Goal: Task Accomplishment & Management: Manage account settings

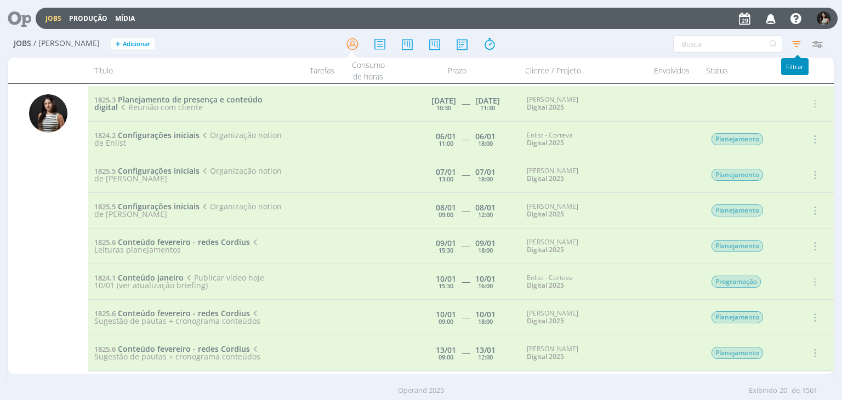
click at [795, 42] on icon "button" at bounding box center [796, 44] width 20 height 20
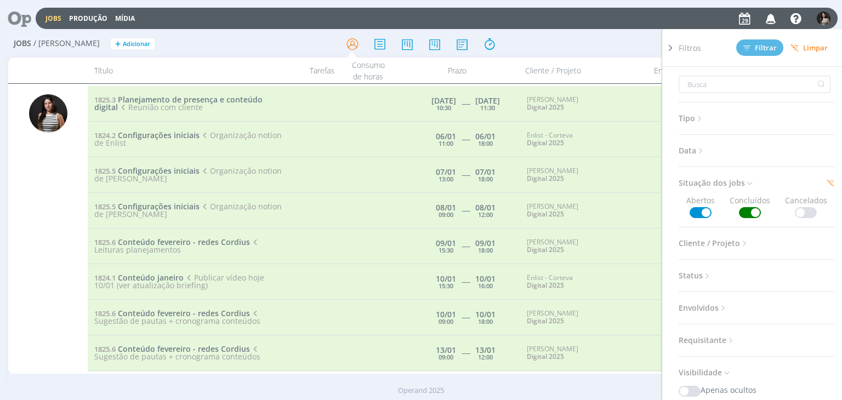
click at [743, 213] on span at bounding box center [750, 212] width 22 height 11
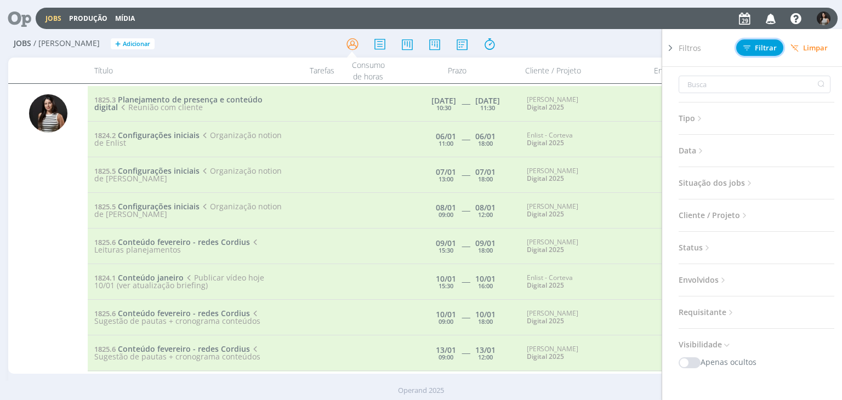
click at [764, 47] on span "Filtrar" at bounding box center [759, 47] width 33 height 7
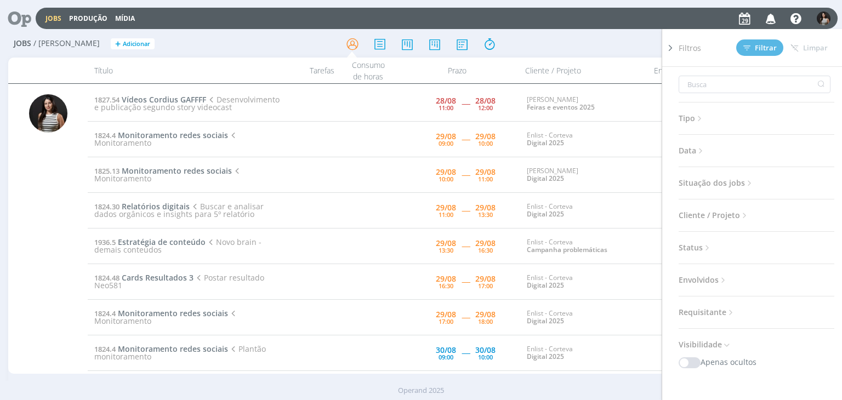
click at [633, 42] on div "Filtros Filtrar [GEOGRAPHIC_DATA] Tipo Jobs e Tarefas Data Personalizado a Situ…" at bounding box center [696, 44] width 264 height 18
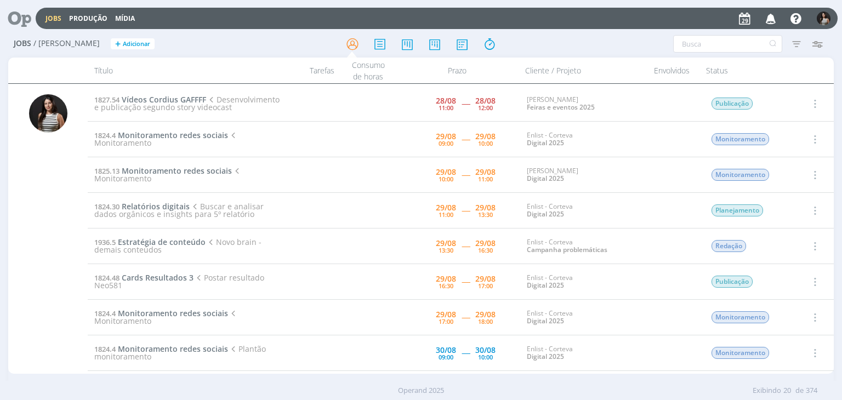
click at [815, 101] on icon "button" at bounding box center [814, 103] width 12 height 13
click at [778, 172] on link "Iniciar timesheet" at bounding box center [783, 175] width 87 height 18
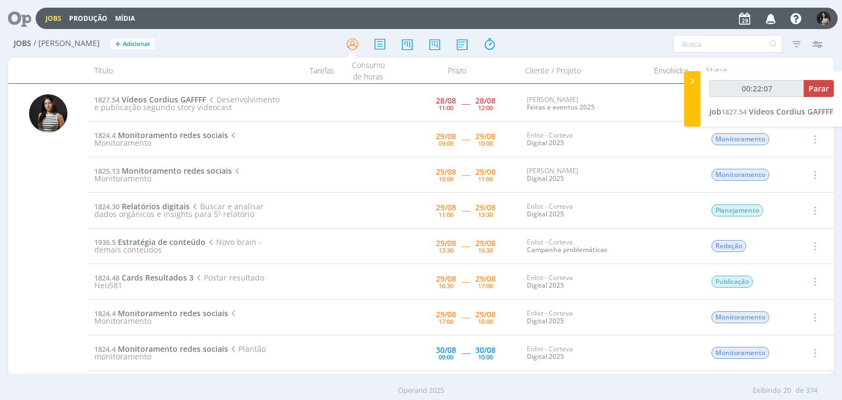
type input "00:22:08"
click at [814, 88] on span "Parar" at bounding box center [818, 88] width 20 height 10
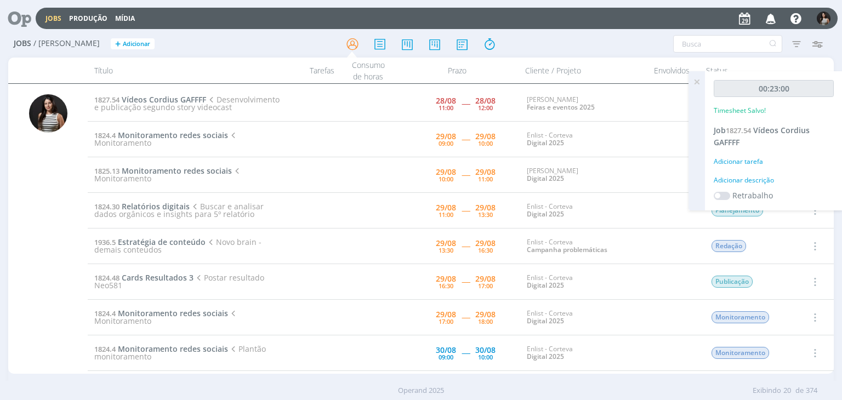
click at [697, 85] on icon at bounding box center [697, 81] width 20 height 21
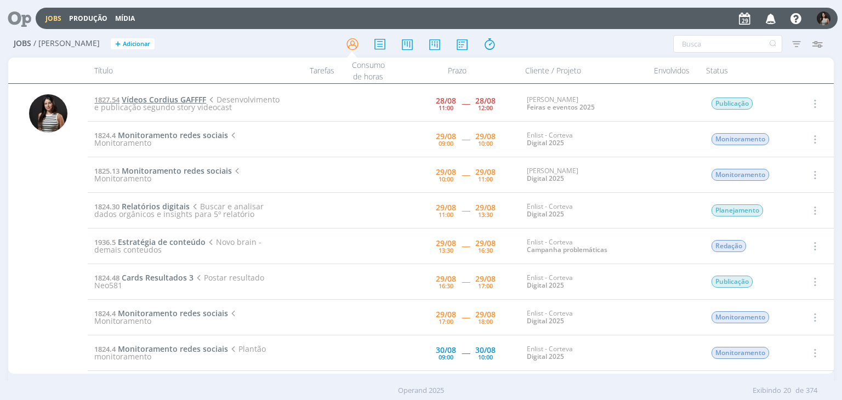
click at [192, 100] on span "Vídeos Cordius GAFFFF" at bounding box center [164, 99] width 84 height 10
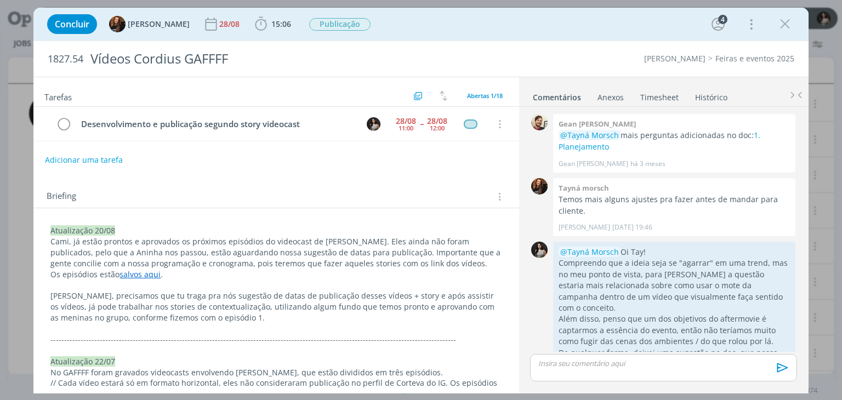
scroll to position [1427, 0]
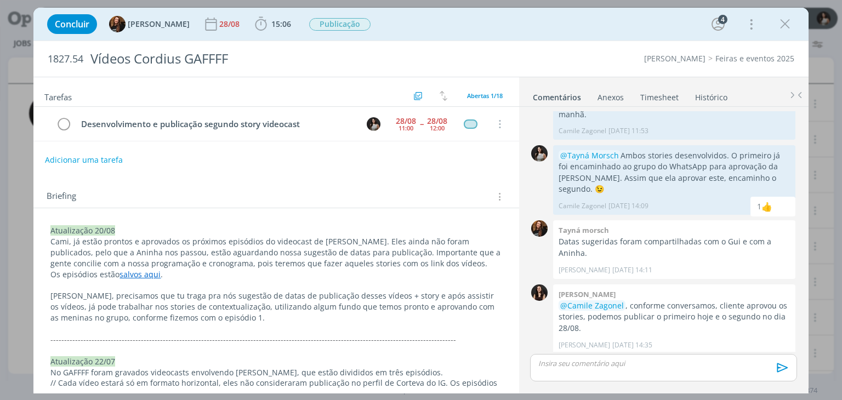
click at [661, 99] on link "Timesheet" at bounding box center [658, 95] width 39 height 16
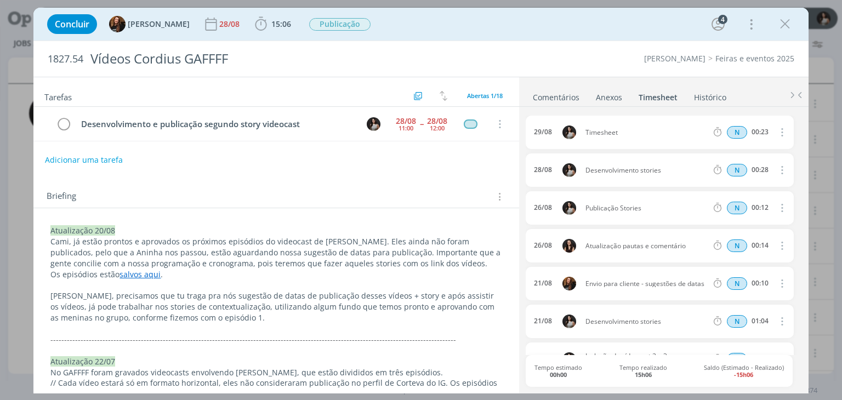
click at [775, 131] on icon "dialog" at bounding box center [781, 131] width 12 height 13
click at [732, 167] on link "Editar" at bounding box center [750, 168] width 87 height 18
drag, startPoint x: 627, startPoint y: 130, endPoint x: 573, endPoint y: 129, distance: 53.7
click at [573, 129] on div "[DATE] 09:39 Timesheet Selecione a tarefa N 00:23" at bounding box center [658, 132] width 267 height 33
click at [607, 112] on div "[DATE] 09:39 Publicação Stories Selecione a tarefa N 00:23 [DATE] Desenvolvimen…" at bounding box center [662, 249] width 275 height 284
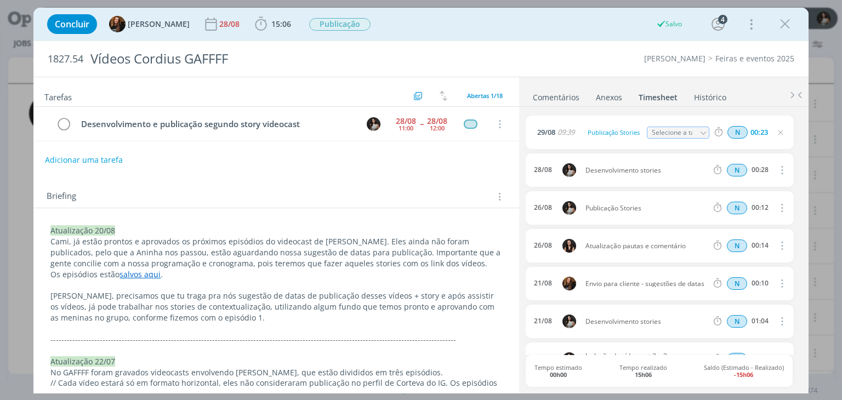
click at [570, 96] on link "Comentários" at bounding box center [556, 95] width 48 height 16
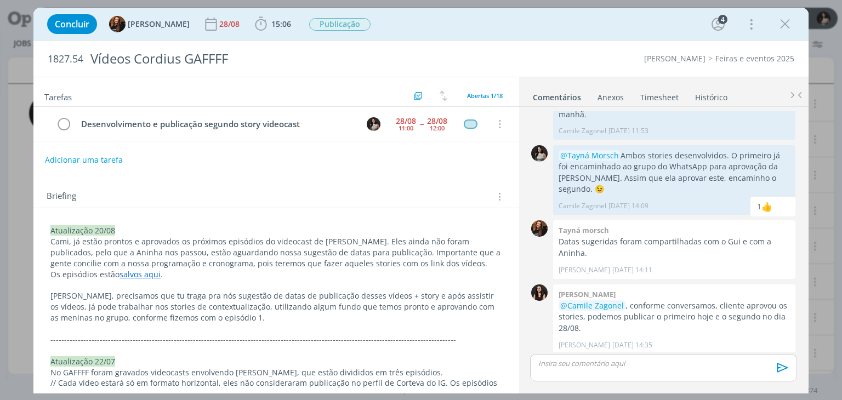
click at [565, 368] on p "dialog" at bounding box center [663, 363] width 249 height 10
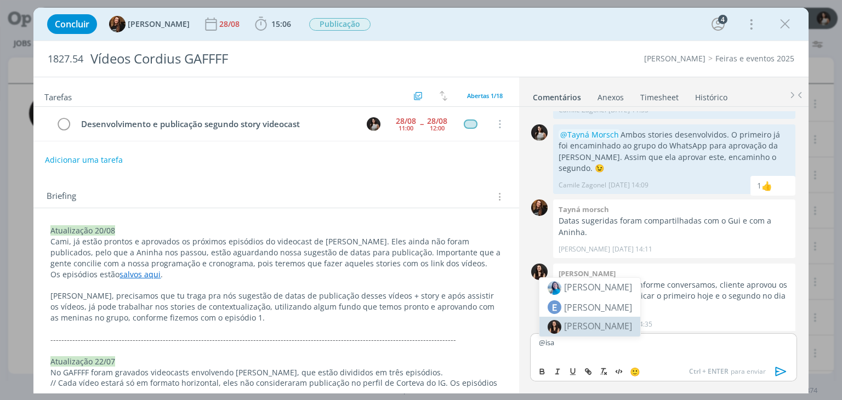
click at [600, 332] on li "[PERSON_NAME]" at bounding box center [589, 327] width 101 height 20
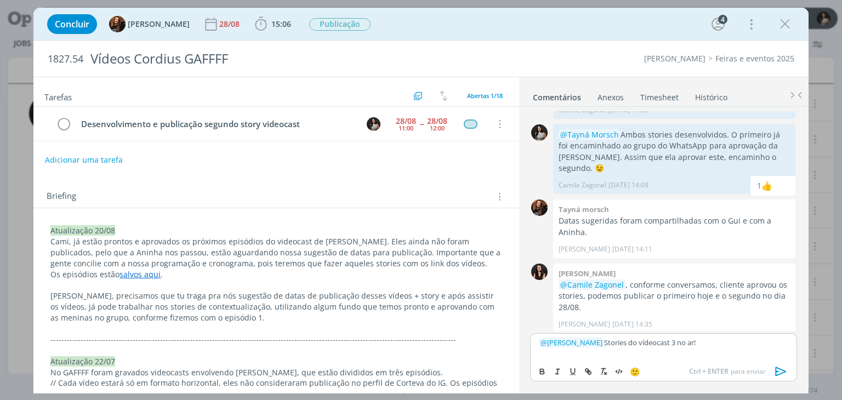
click at [778, 372] on icon "dialog" at bounding box center [781, 371] width 16 height 16
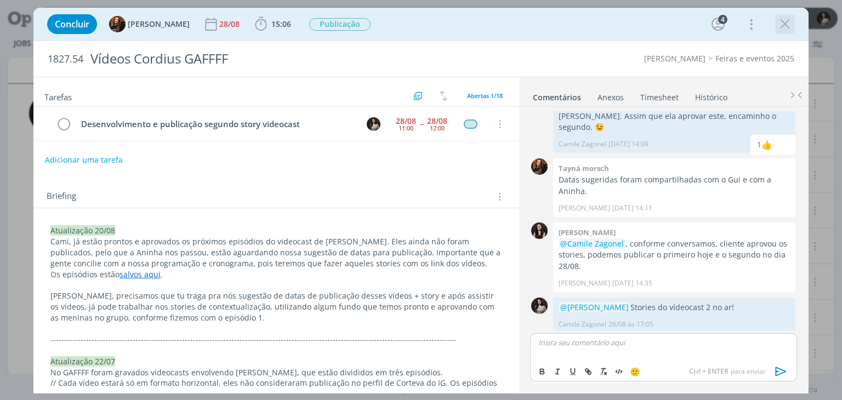
click at [784, 25] on icon "dialog" at bounding box center [784, 24] width 16 height 16
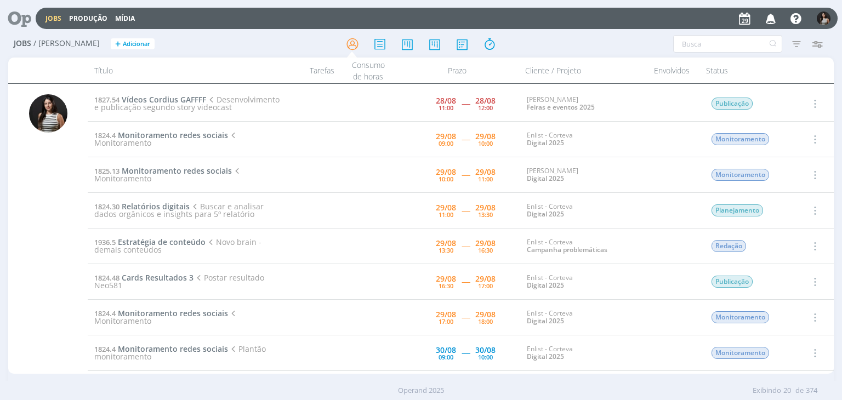
click at [809, 100] on icon "button" at bounding box center [814, 103] width 12 height 13
click at [778, 146] on link "Concluir" at bounding box center [783, 140] width 87 height 18
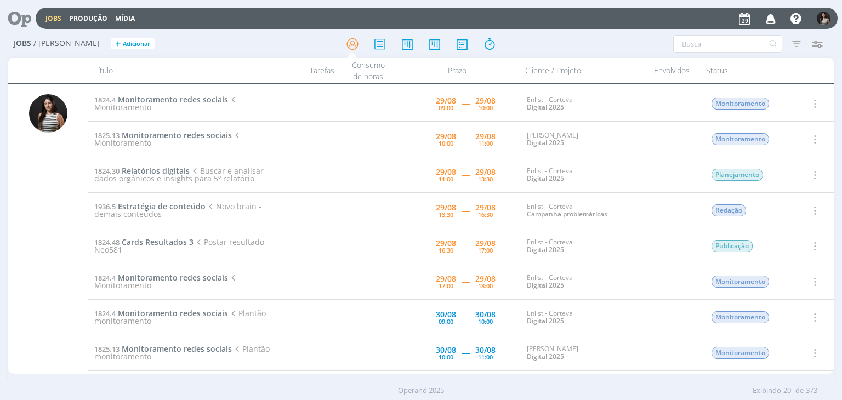
click at [812, 174] on icon "button" at bounding box center [814, 174] width 12 height 13
click at [763, 243] on link "Iniciar timesheet" at bounding box center [783, 246] width 87 height 18
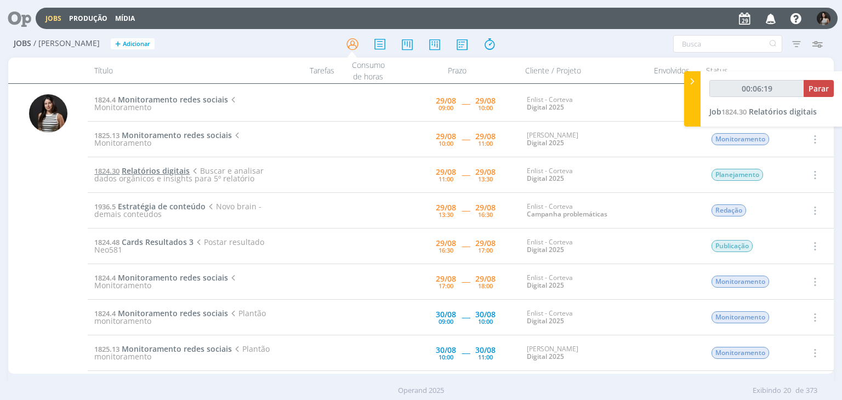
click at [168, 166] on span "Relatórios digitais" at bounding box center [156, 170] width 68 height 10
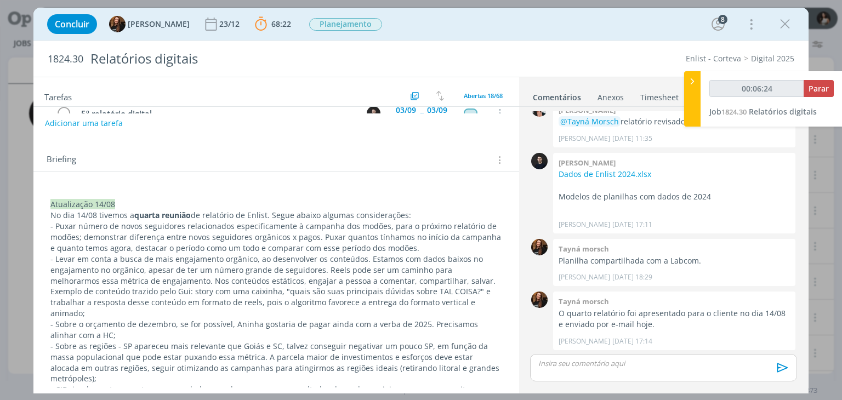
scroll to position [245, 0]
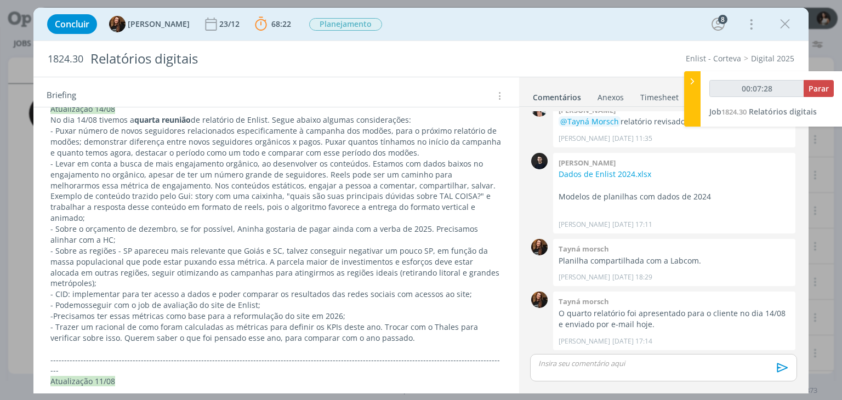
drag, startPoint x: 513, startPoint y: 167, endPoint x: 511, endPoint y: 152, distance: 14.9
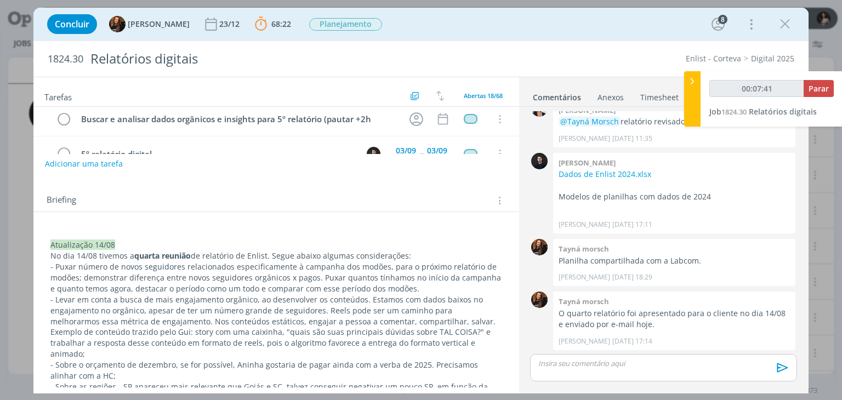
scroll to position [0, 0]
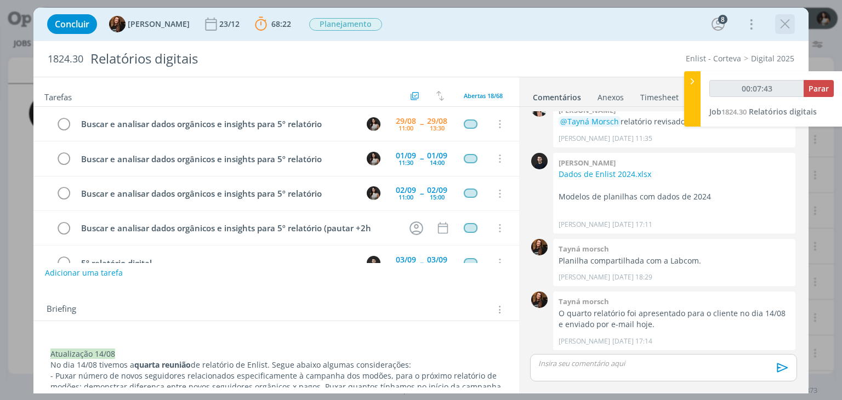
click at [784, 22] on icon "dialog" at bounding box center [784, 24] width 16 height 16
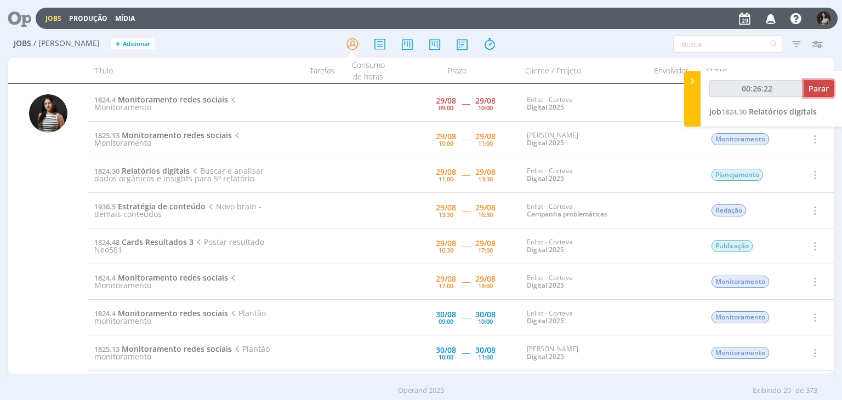
type input "00:26:23"
click at [812, 89] on span "Parar" at bounding box center [818, 88] width 20 height 10
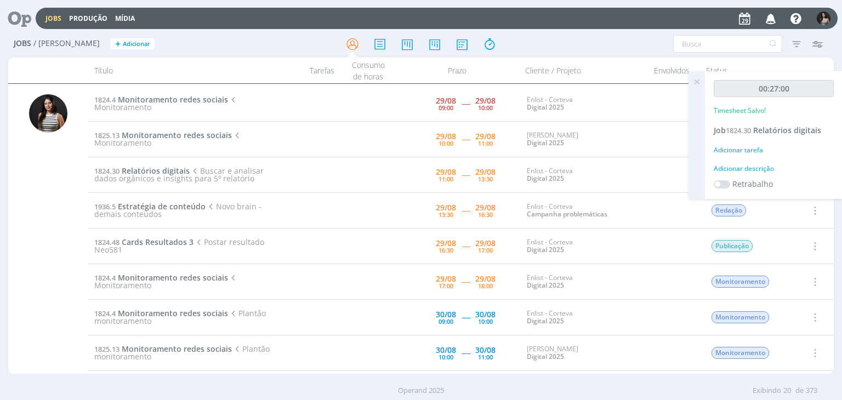
click at [699, 85] on icon at bounding box center [697, 81] width 20 height 21
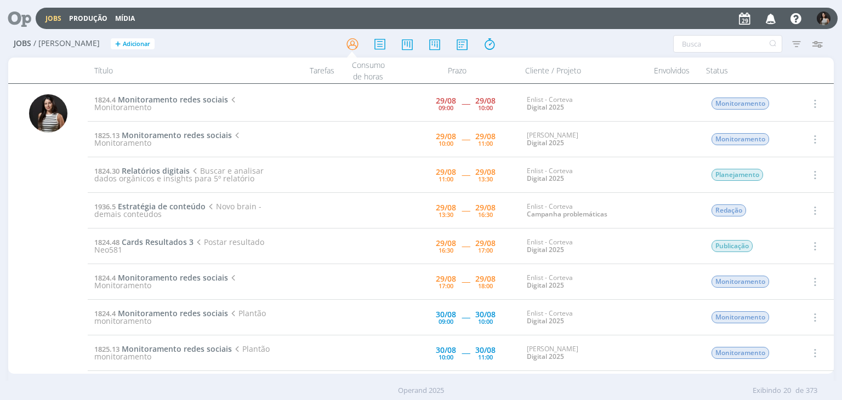
click at [815, 103] on icon "button" at bounding box center [814, 103] width 12 height 13
click at [788, 176] on link "Iniciar timesheet" at bounding box center [783, 175] width 87 height 18
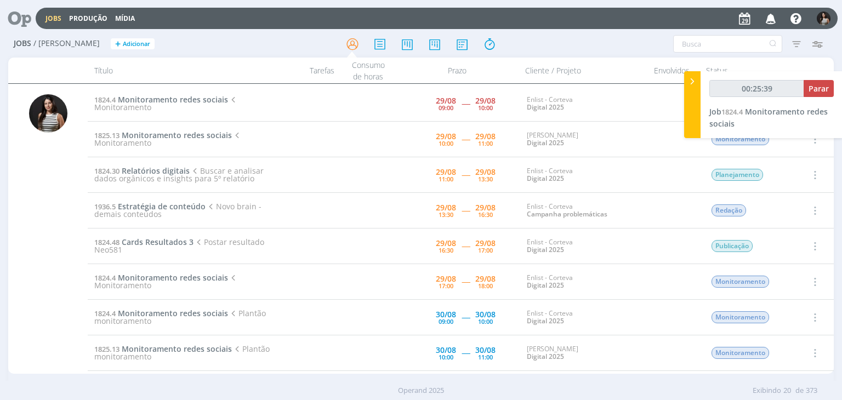
type input "00:25:40"
click at [818, 86] on span "Parar" at bounding box center [818, 88] width 20 height 10
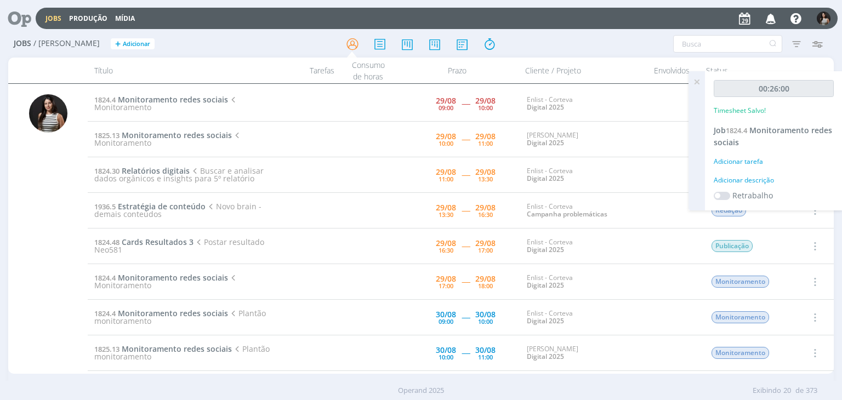
click at [695, 79] on icon at bounding box center [697, 81] width 20 height 21
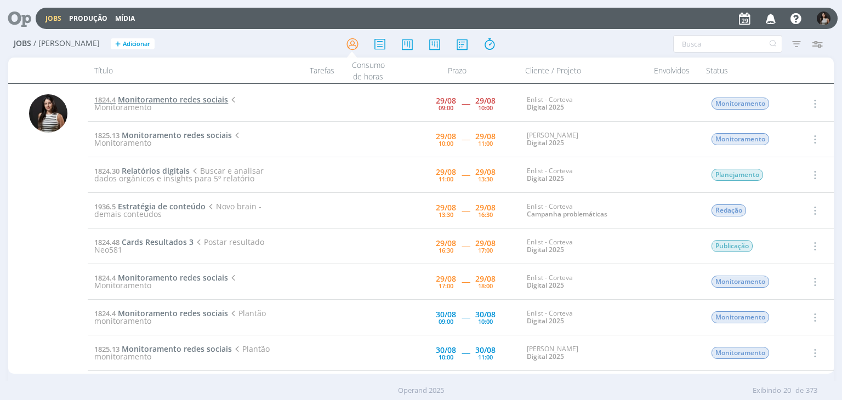
click at [213, 100] on span "Monitoramento redes sociais" at bounding box center [173, 99] width 110 height 10
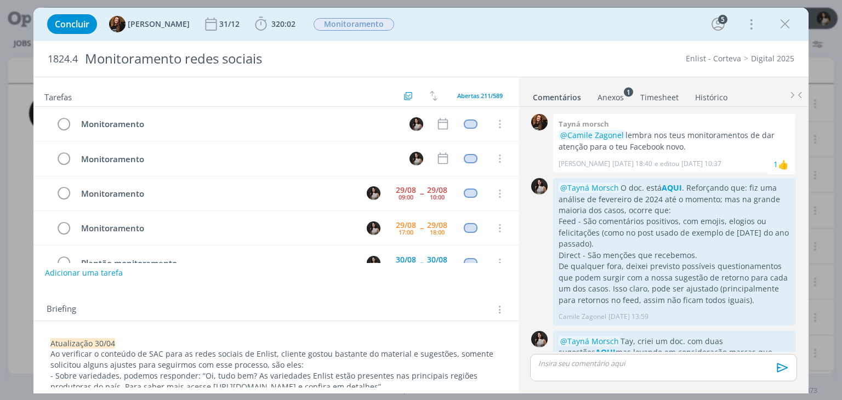
scroll to position [276, 0]
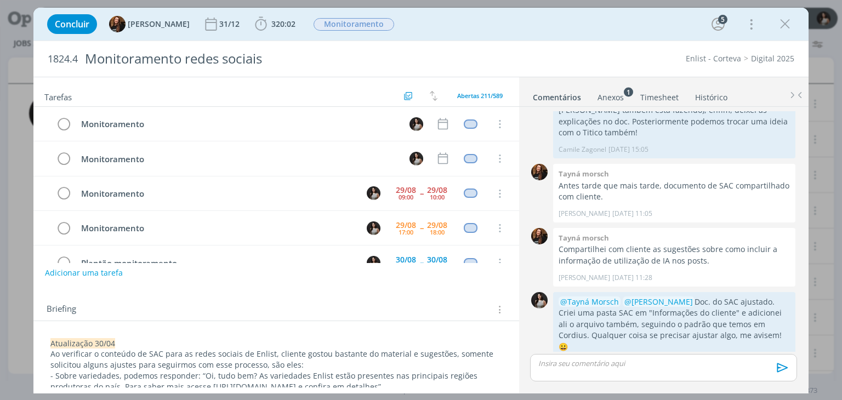
click at [664, 93] on link "Timesheet" at bounding box center [658, 95] width 39 height 16
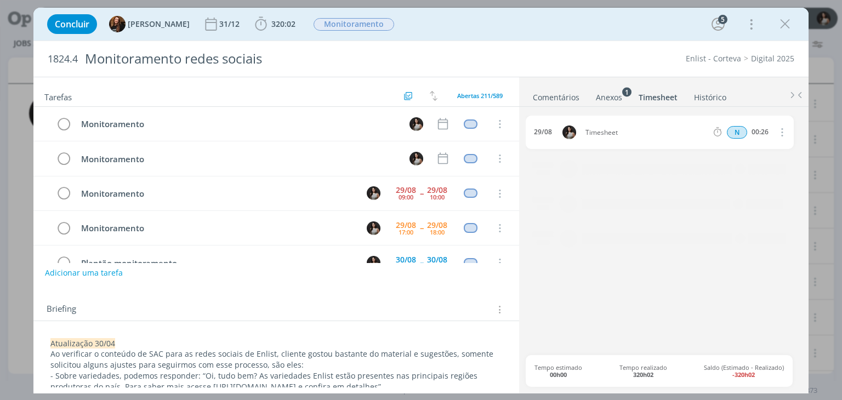
scroll to position [34, 0]
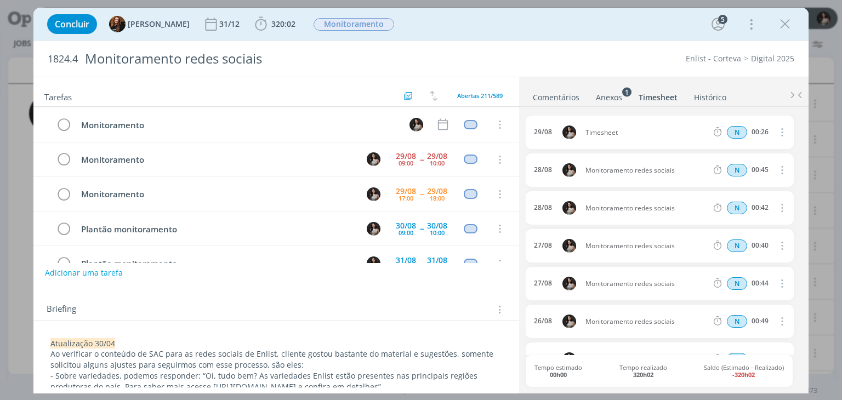
click at [776, 134] on icon "dialog" at bounding box center [781, 131] width 12 height 13
click at [752, 166] on link "Editar" at bounding box center [750, 168] width 87 height 18
drag, startPoint x: 627, startPoint y: 130, endPoint x: 570, endPoint y: 130, distance: 57.0
click at [570, 130] on div "[DATE] 10:34 Timesheet Selecione a tarefa N 00:26" at bounding box center [658, 132] width 267 height 33
click at [683, 82] on ul "Comentários Anexos 1 Timesheet Histórico" at bounding box center [663, 92] width 289 height 30
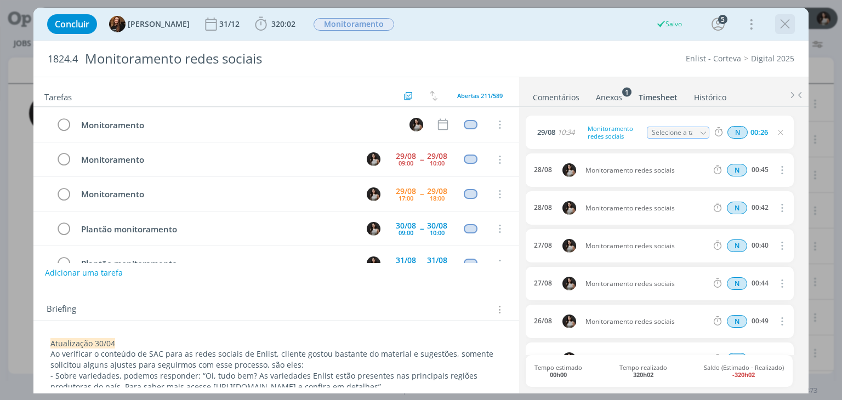
click at [790, 21] on icon "dialog" at bounding box center [784, 24] width 16 height 16
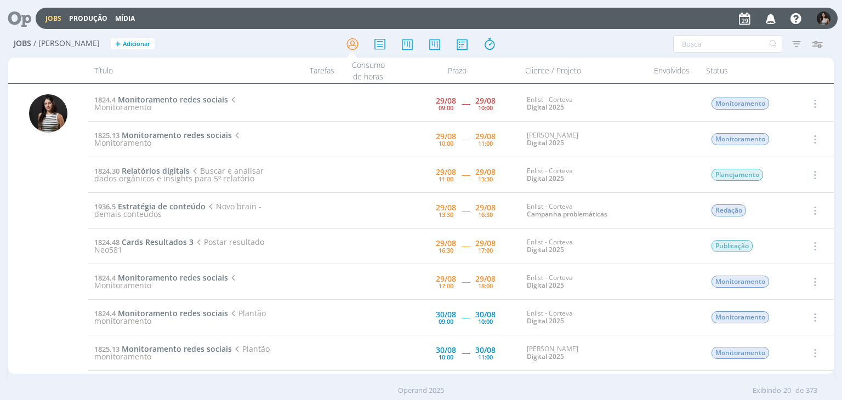
click at [811, 102] on icon "button" at bounding box center [814, 103] width 12 height 13
click at [796, 141] on link "Concluir" at bounding box center [783, 140] width 87 height 18
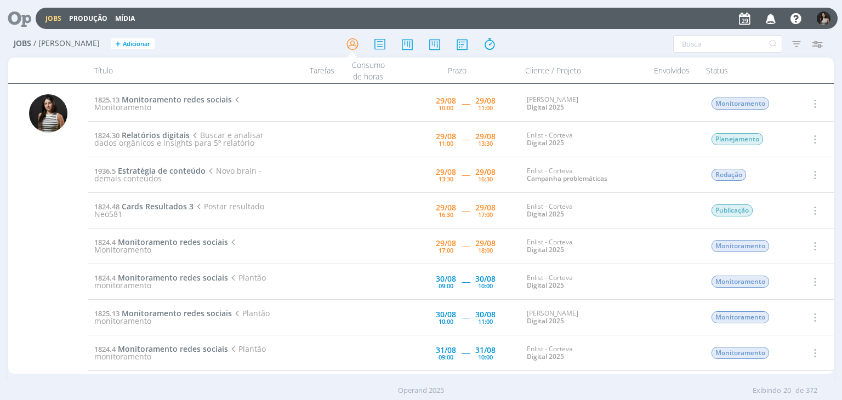
click at [815, 104] on icon "button" at bounding box center [814, 103] width 12 height 13
click at [785, 173] on link "Iniciar timesheet" at bounding box center [783, 175] width 87 height 18
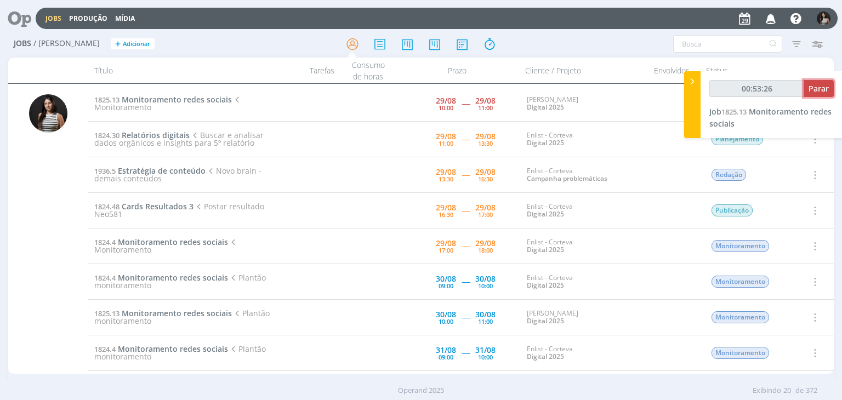
type input "00:53:27"
click at [821, 89] on span "Parar" at bounding box center [818, 88] width 20 height 10
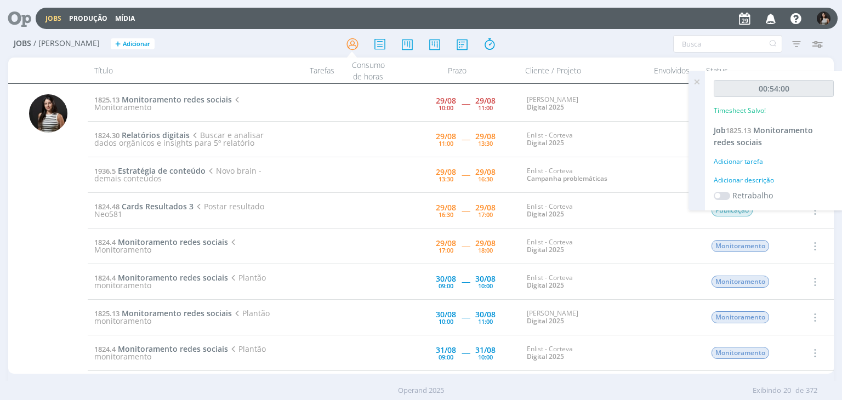
click at [698, 81] on icon at bounding box center [697, 81] width 20 height 21
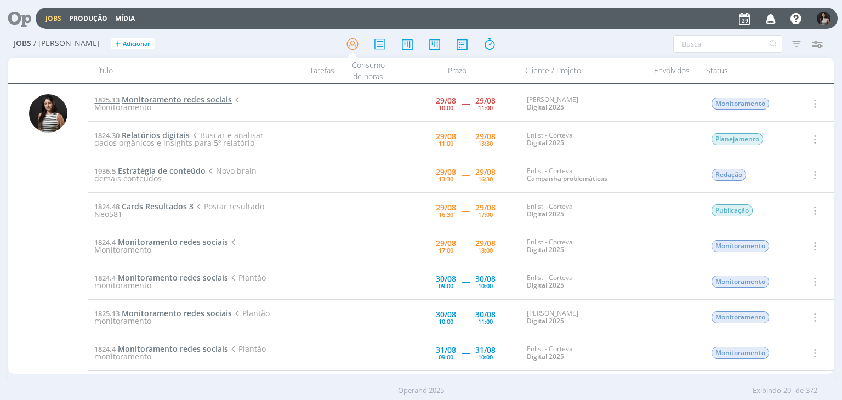
click at [196, 103] on span "Monitoramento redes sociais" at bounding box center [177, 99] width 110 height 10
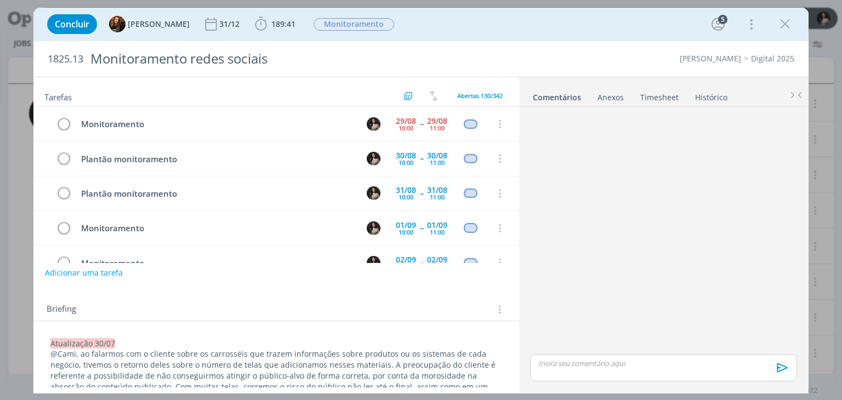
scroll to position [1662, 0]
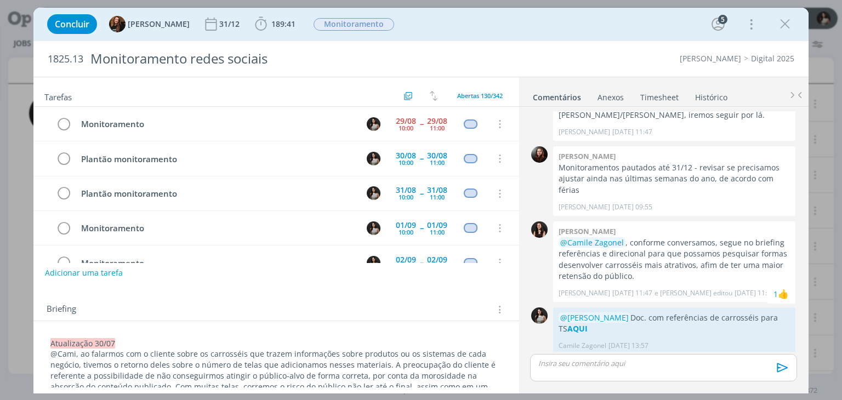
click at [660, 95] on link "Timesheet" at bounding box center [658, 95] width 39 height 16
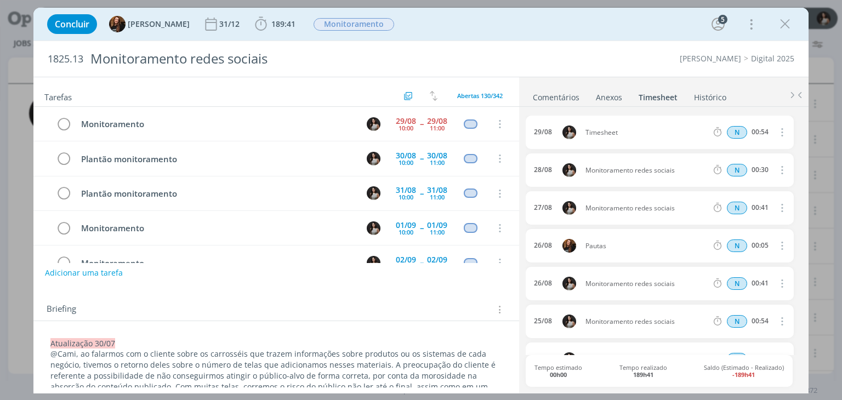
click at [779, 134] on icon "dialog" at bounding box center [781, 131] width 12 height 13
click at [747, 168] on link "Editar" at bounding box center [750, 168] width 87 height 18
drag, startPoint x: 620, startPoint y: 131, endPoint x: 574, endPoint y: 132, distance: 46.0
click at [574, 132] on div "[DATE] 11:28 Timesheet Selecione a tarefa N 00:54" at bounding box center [658, 132] width 267 height 33
click at [626, 72] on div "1825.13 Monitoramento redes sociais Cordius - Corteva Digital 2025" at bounding box center [420, 59] width 774 height 36
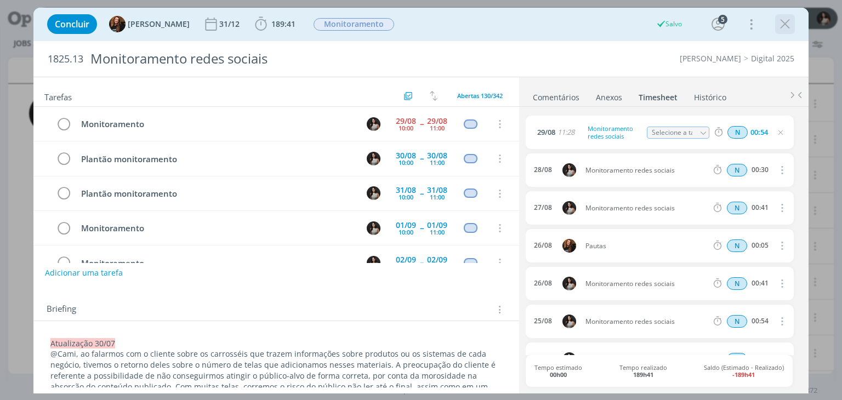
click at [782, 24] on icon "dialog" at bounding box center [784, 24] width 16 height 16
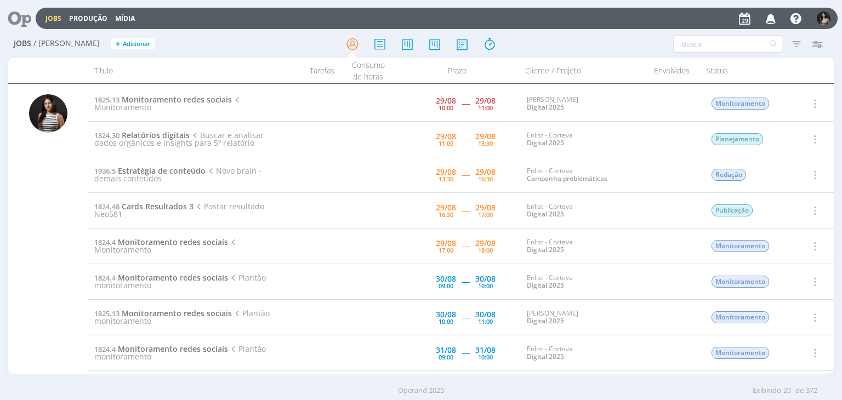
click at [811, 104] on icon "button" at bounding box center [814, 103] width 12 height 13
click at [788, 134] on link "Concluir" at bounding box center [783, 140] width 87 height 18
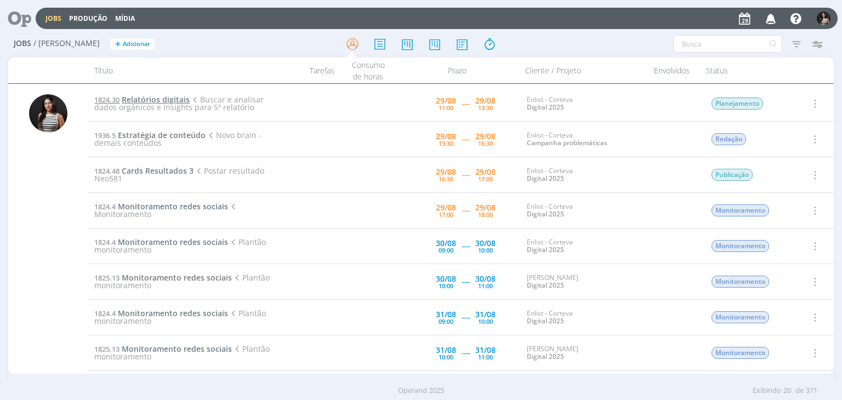
click at [178, 98] on span "Relatórios digitais" at bounding box center [156, 99] width 68 height 10
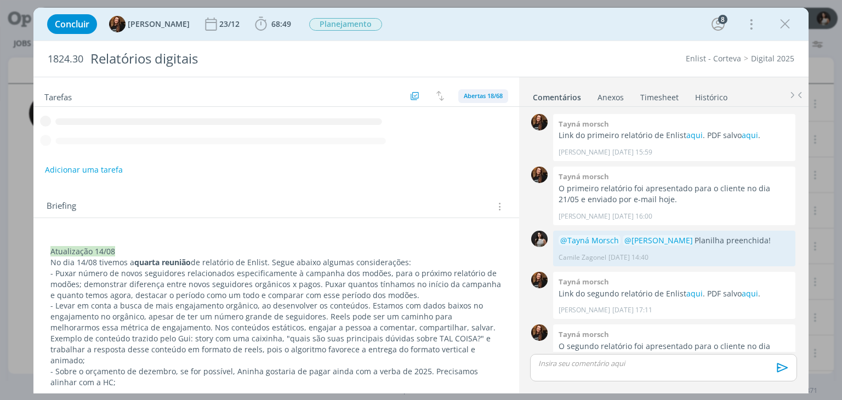
scroll to position [844, 0]
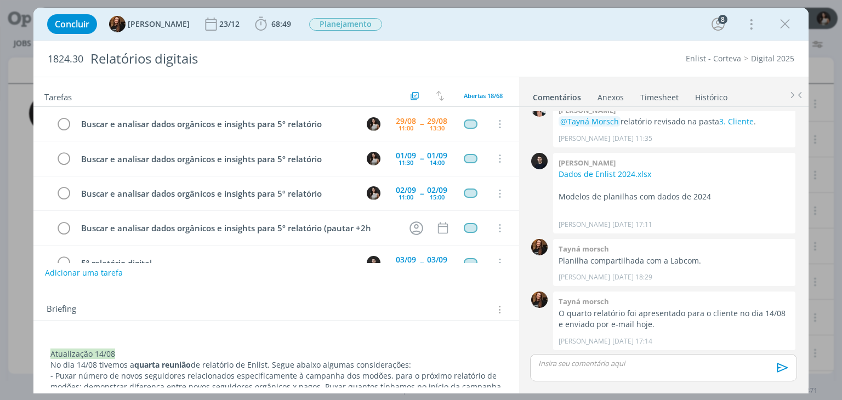
click at [661, 99] on link "Timesheet" at bounding box center [658, 95] width 39 height 16
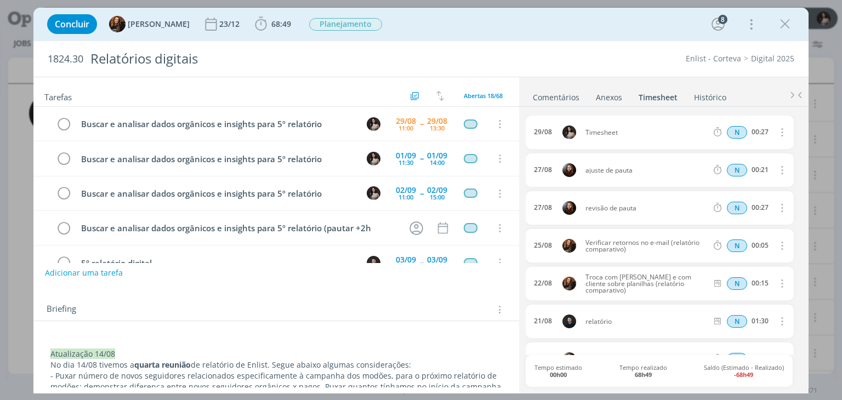
click at [778, 132] on icon "dialog" at bounding box center [781, 131] width 12 height 13
click at [753, 168] on link "Editar" at bounding box center [750, 168] width 87 height 18
drag, startPoint x: 633, startPoint y: 134, endPoint x: 563, endPoint y: 136, distance: 69.6
click at [563, 136] on div "[DATE] 10:08 Timesheet Selecione a tarefa N 00:27" at bounding box center [658, 132] width 267 height 33
click at [633, 87] on li "Anexos 0" at bounding box center [616, 95] width 43 height 16
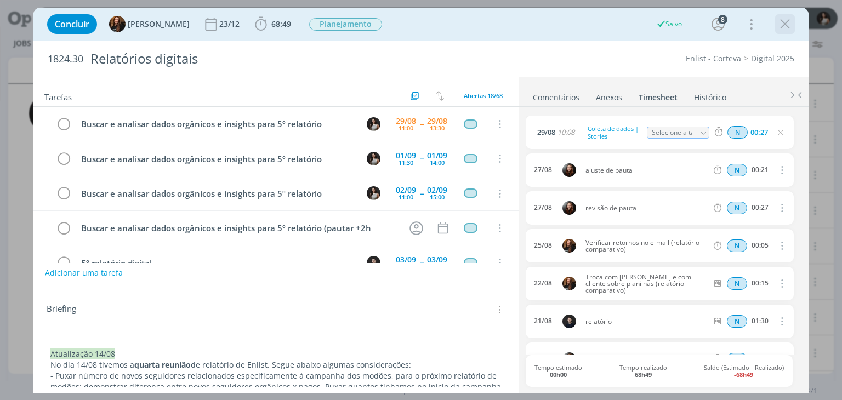
click at [779, 27] on icon "dialog" at bounding box center [784, 24] width 16 height 16
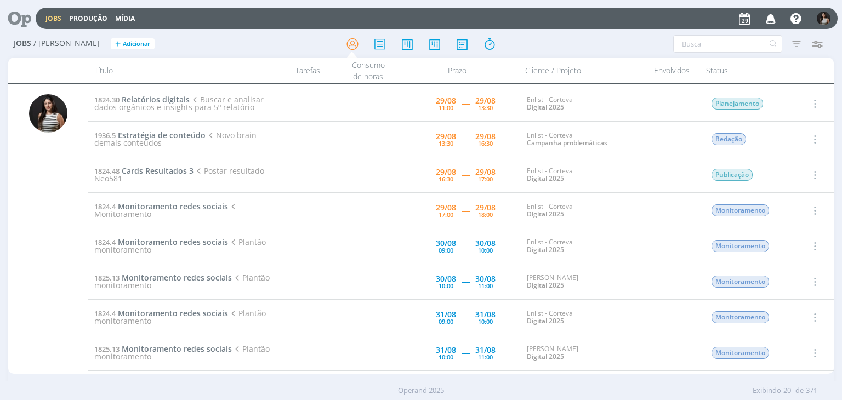
click at [811, 105] on icon "button" at bounding box center [814, 103] width 12 height 13
click at [787, 173] on link "Iniciar timesheet" at bounding box center [783, 175] width 87 height 18
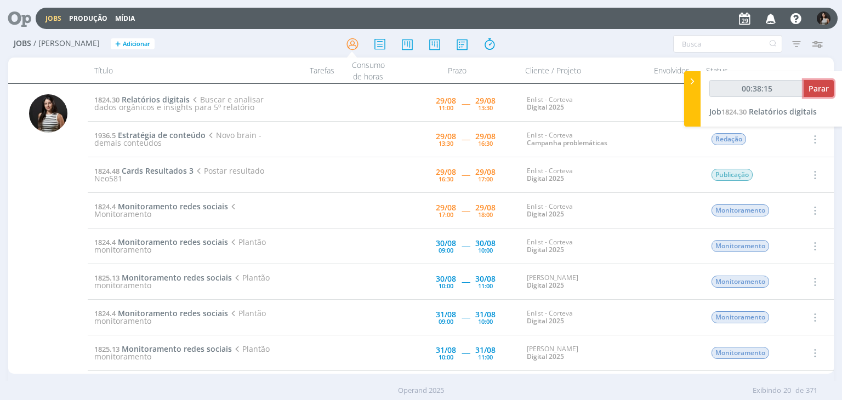
click at [812, 88] on span "Parar" at bounding box center [818, 88] width 20 height 10
type input "00:39:00"
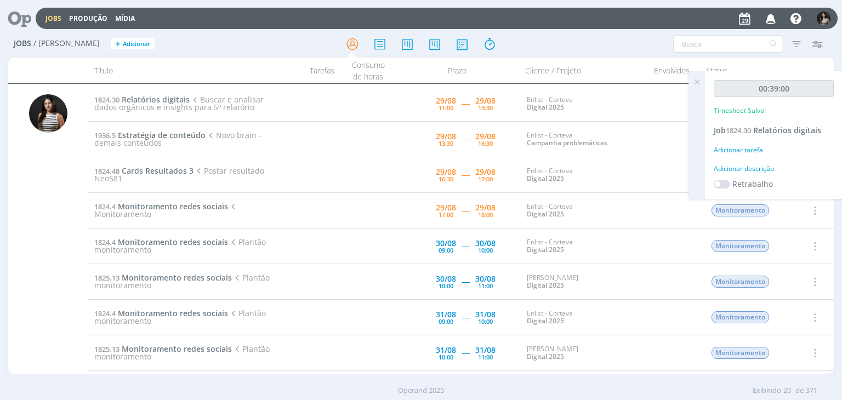
click at [698, 83] on icon at bounding box center [697, 81] width 20 height 21
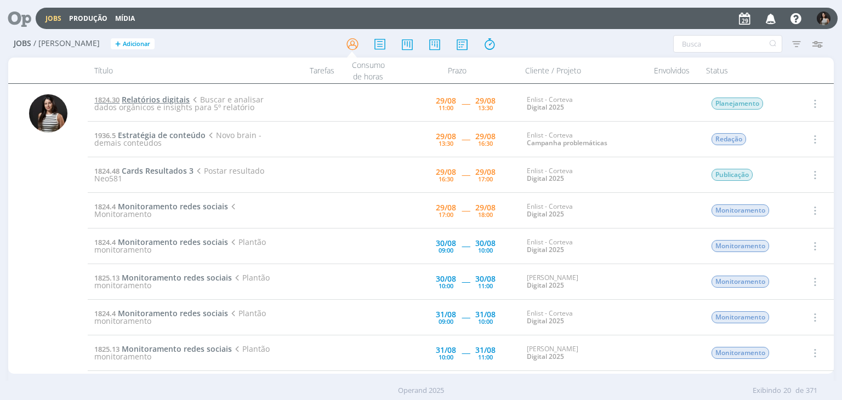
click at [165, 99] on span "Relatórios digitais" at bounding box center [156, 99] width 68 height 10
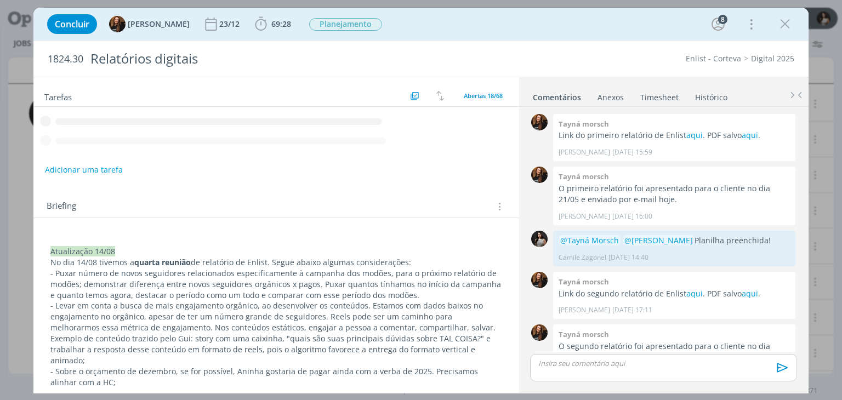
scroll to position [844, 0]
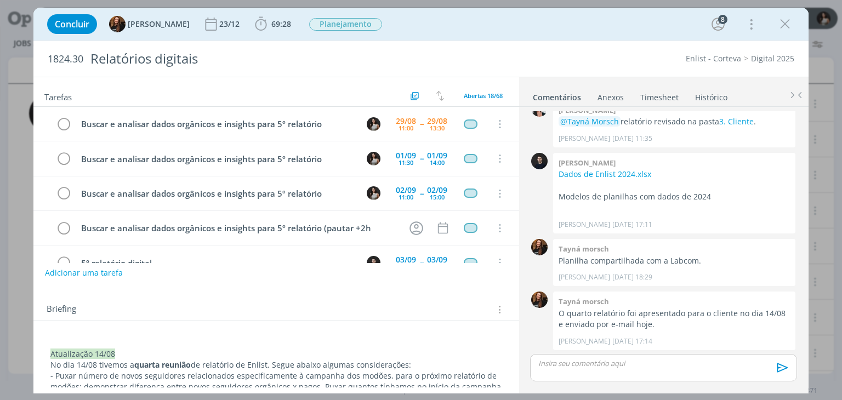
click at [669, 94] on link "Timesheet" at bounding box center [658, 95] width 39 height 16
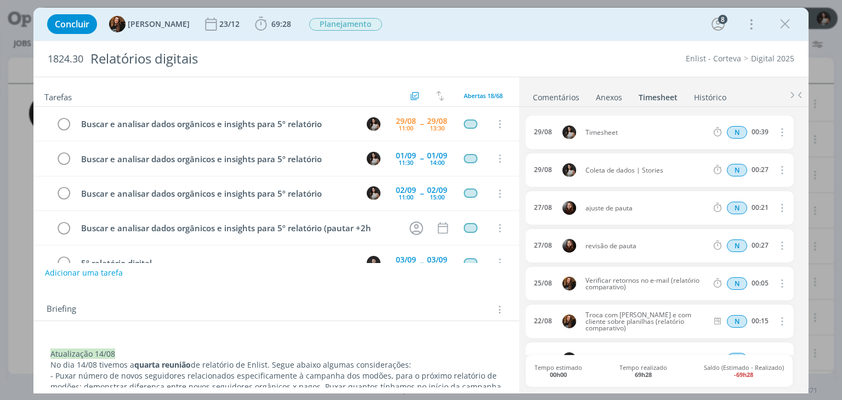
click at [775, 132] on icon "dialog" at bounding box center [781, 131] width 12 height 13
click at [750, 167] on link "Editar" at bounding box center [750, 168] width 87 height 18
drag, startPoint x: 625, startPoint y: 134, endPoint x: 565, endPoint y: 130, distance: 59.9
click at [565, 130] on div "[DATE] 12:10 Timesheet Selecione a tarefa N 00:39" at bounding box center [658, 132] width 267 height 33
click at [587, 79] on ul "Comentários Anexos 0 Timesheet Histórico" at bounding box center [663, 92] width 289 height 30
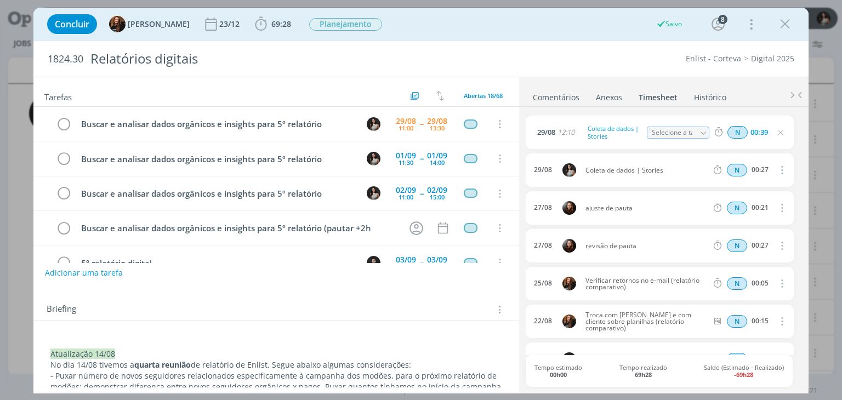
click at [566, 95] on link "Comentários" at bounding box center [556, 95] width 48 height 16
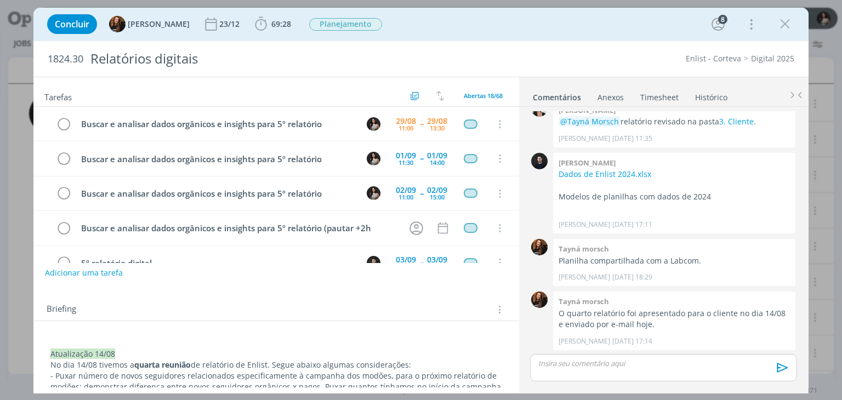
click at [570, 363] on p "dialog" at bounding box center [663, 363] width 249 height 10
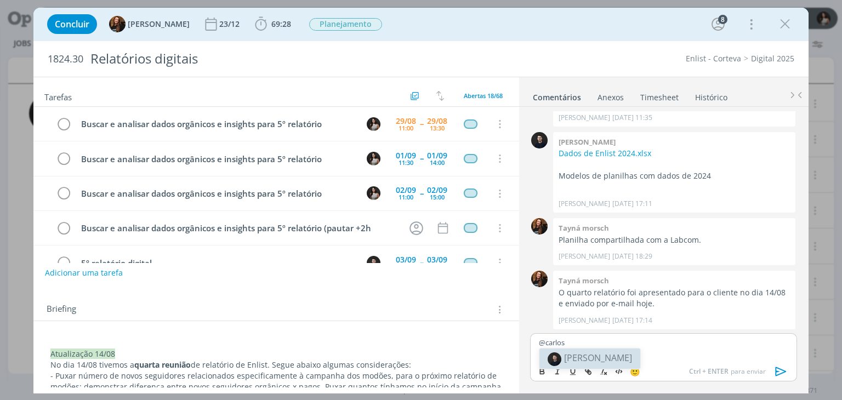
click at [582, 357] on body "Jobs Produção Mídia Notificações Central de Ajuda Área de Membros Implantação o…" at bounding box center [421, 200] width 842 height 400
click at [567, 353] on div "@carlos" at bounding box center [663, 346] width 266 height 27
click at [579, 355] on span "[PERSON_NAME]" at bounding box center [598, 358] width 68 height 12
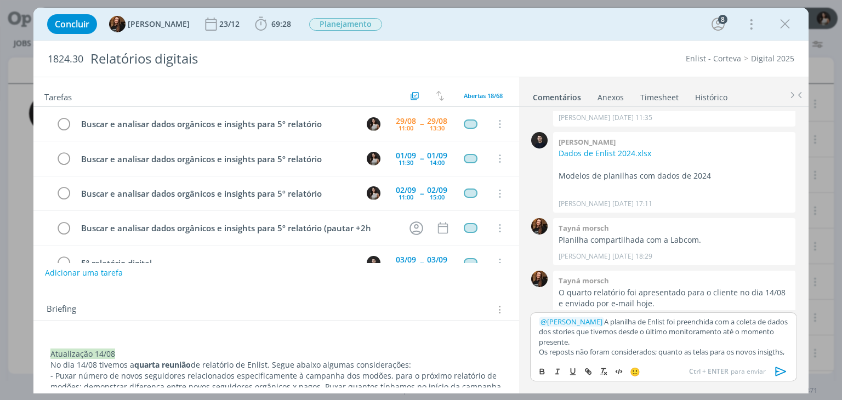
click at [576, 323] on p "﻿ @ [PERSON_NAME] ﻿ A planilha de Enlist foi preenchida com a coleta de dados d…" at bounding box center [663, 332] width 249 height 30
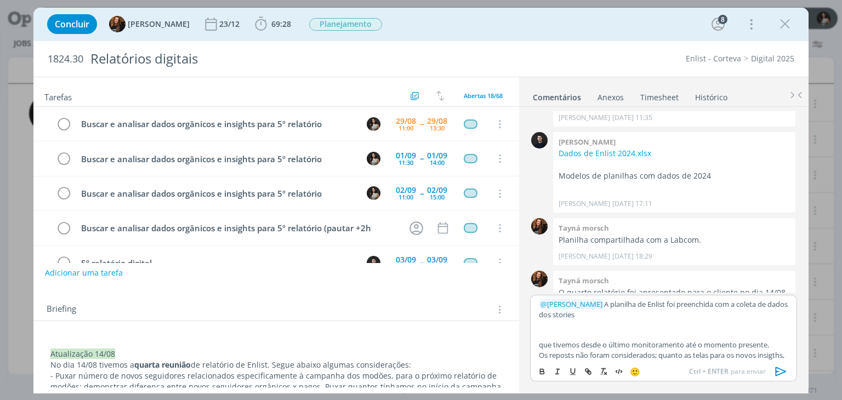
click at [591, 312] on p "﻿ @ [PERSON_NAME] ﻿ A planilha de Enlist foi preenchida com a coleta de dados d…" at bounding box center [663, 309] width 249 height 20
drag, startPoint x: 575, startPoint y: 314, endPoint x: 590, endPoint y: 329, distance: 21.3
click at [590, 319] on p "﻿ @ [PERSON_NAME] ﻿ A planilha de Enlist foi preenchida com a coleta de dados d…" at bounding box center [663, 309] width 249 height 20
click at [559, 371] on icon "dialog" at bounding box center [557, 371] width 9 height 9
click at [538, 373] on icon "dialog" at bounding box center [542, 371] width 9 height 9
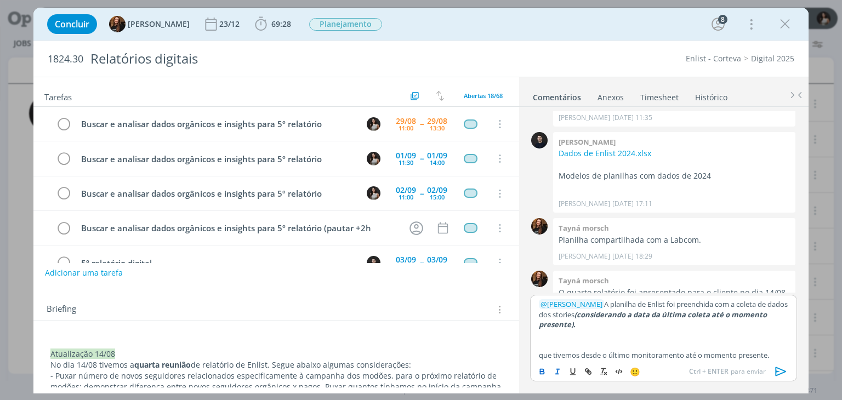
click at [594, 330] on p "dialog" at bounding box center [663, 335] width 249 height 10
drag, startPoint x: 575, startPoint y: 317, endPoint x: 588, endPoint y: 323, distance: 15.0
click at [588, 323] on p "﻿ @ [PERSON_NAME] ﻿ A planilha de Enlist foi preenchida com a coleta de dados d…" at bounding box center [663, 314] width 249 height 30
click at [540, 369] on icon "dialog" at bounding box center [541, 370] width 3 height 2
click at [583, 319] on p "﻿ @ [PERSON_NAME] ﻿ A planilha de Enlist foi preenchida com a coleta de dados d…" at bounding box center [663, 309] width 249 height 20
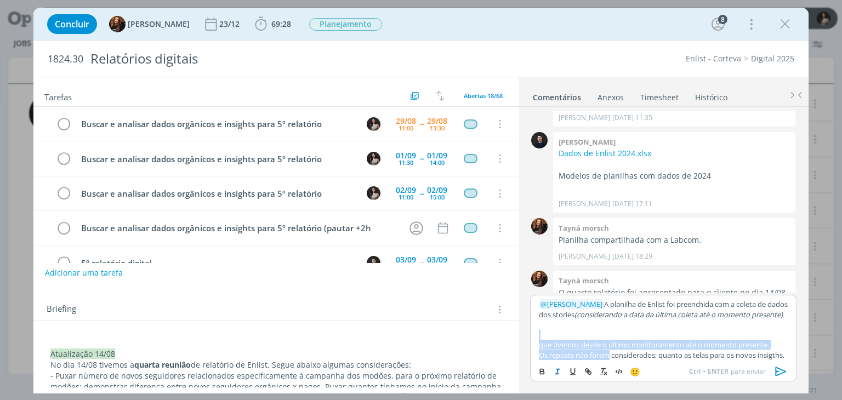
scroll to position [23, 0]
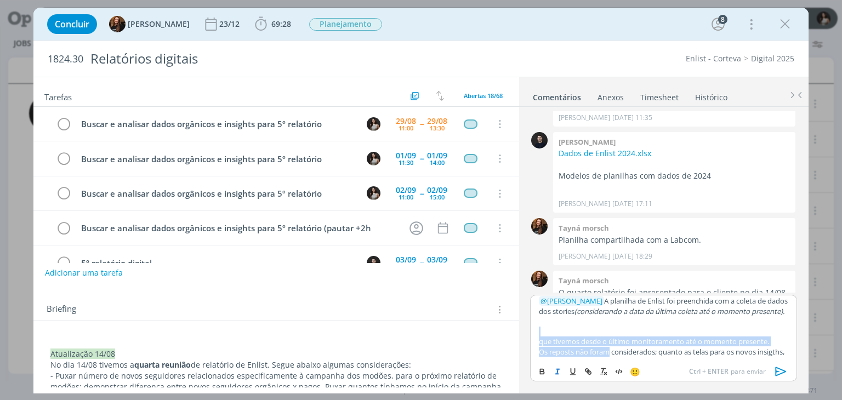
drag, startPoint x: 562, startPoint y: 344, endPoint x: 637, endPoint y: 363, distance: 78.1
click at [637, 363] on div "﻿ @ [PERSON_NAME] ﻿ A planilha de Enlist foi preenchida com a coleta de dados d…" at bounding box center [663, 338] width 266 height 87
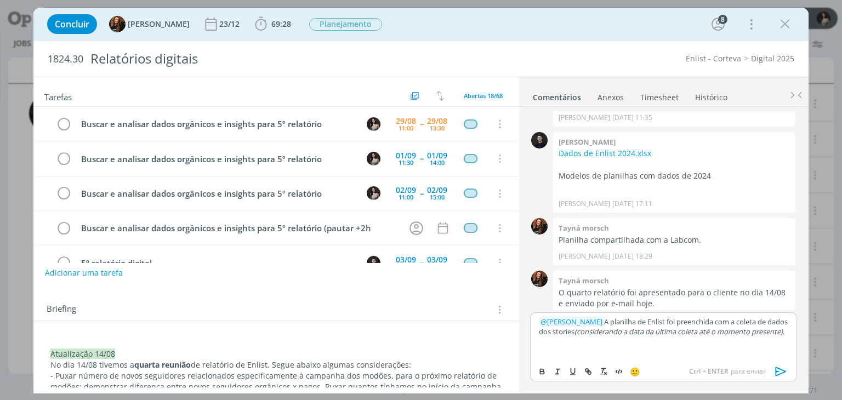
click at [774, 370] on icon "dialog" at bounding box center [781, 371] width 16 height 16
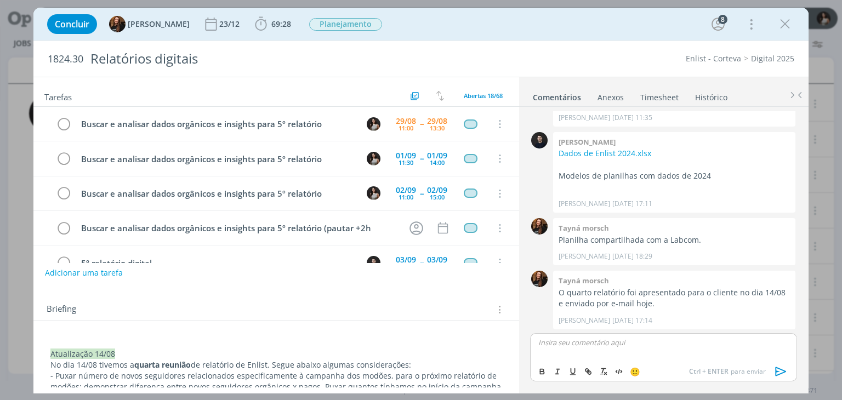
scroll to position [951, 0]
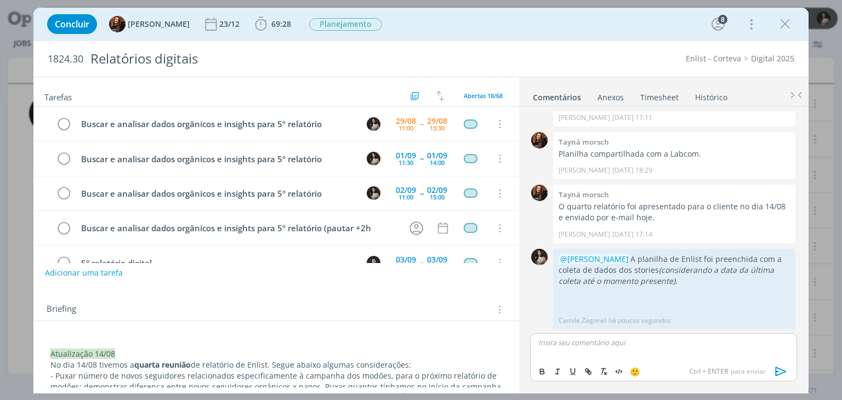
click at [786, 322] on div "Editar Excluir" at bounding box center [783, 321] width 16 height 16
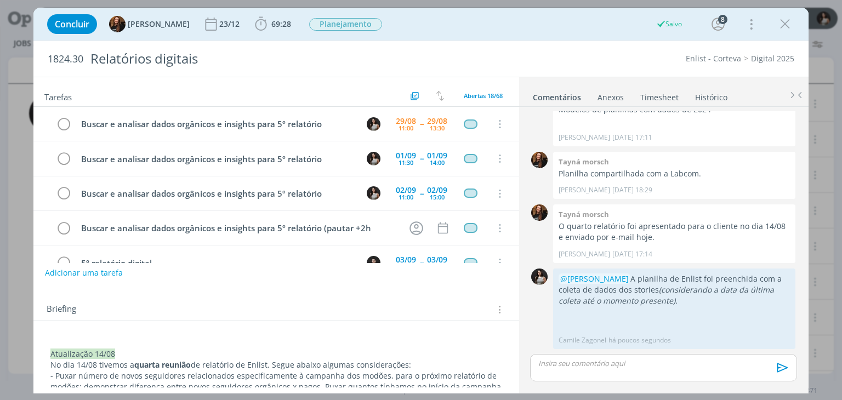
scroll to position [931, 0]
click at [781, 340] on icon "dialog" at bounding box center [782, 341] width 12 height 10
click at [753, 315] on link "Editar" at bounding box center [745, 309] width 87 height 18
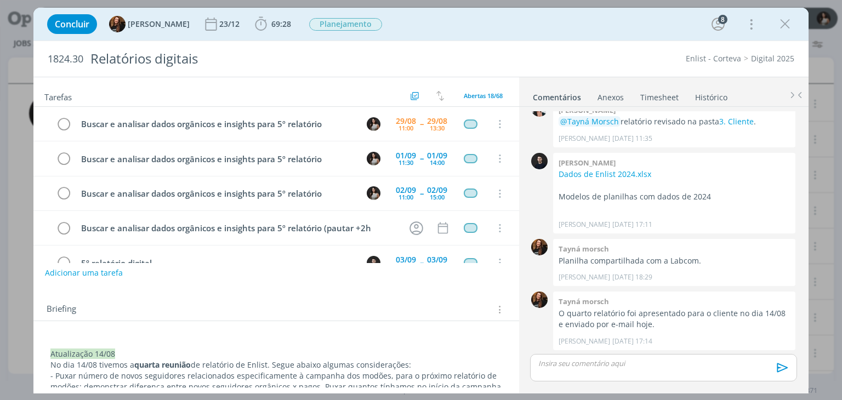
scroll to position [899, 0]
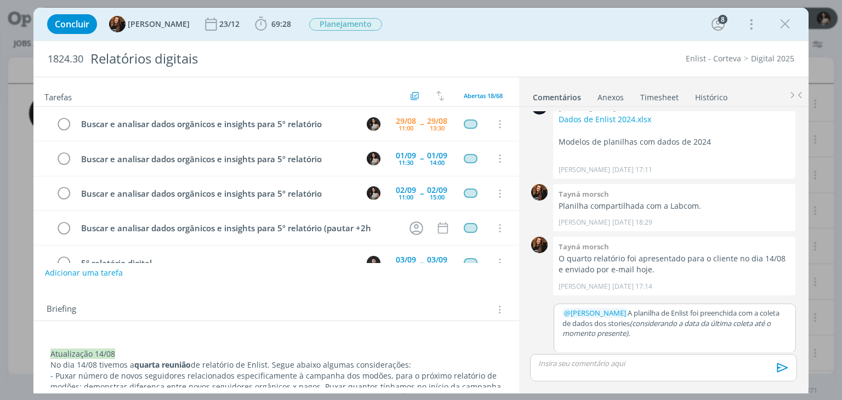
click at [668, 344] on p "dialog" at bounding box center [674, 343] width 225 height 10
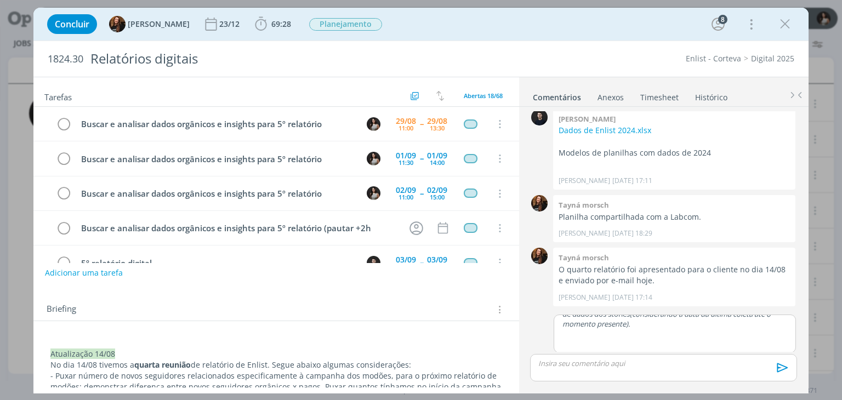
scroll to position [0, 0]
click at [758, 371] on div "dialog" at bounding box center [663, 367] width 266 height 27
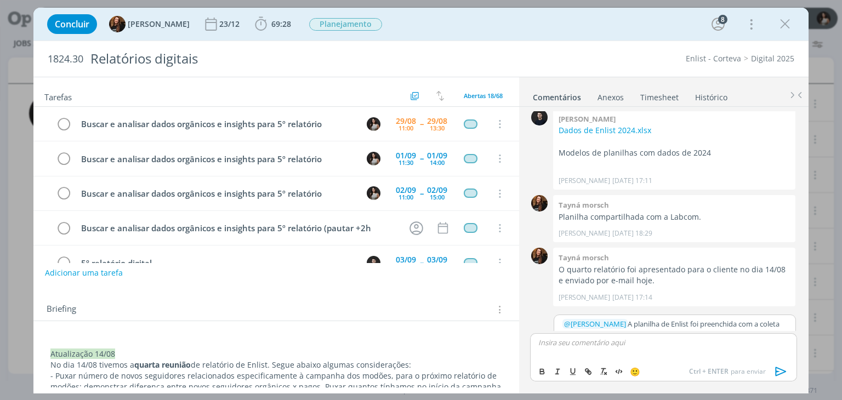
scroll to position [909, 0]
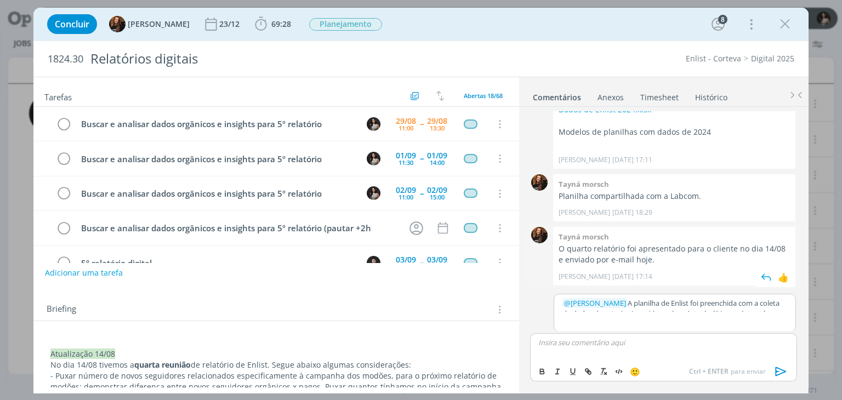
click at [795, 287] on div "0 Tayná morsch O quarto relatório foi apresentado para o cliente no dia 14/08 e…" at bounding box center [662, 256] width 275 height 64
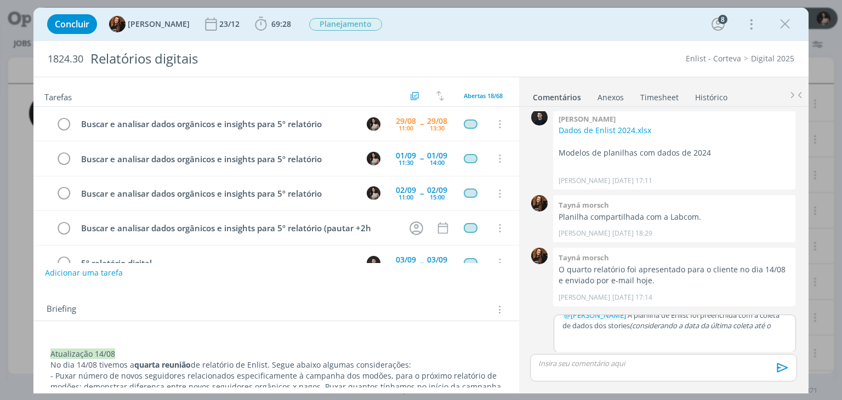
scroll to position [20, 0]
drag, startPoint x: 785, startPoint y: 321, endPoint x: 789, endPoint y: 338, distance: 18.1
click at [789, 338] on div "﻿ @ [PERSON_NAME] ﻿ A planilha de Enlist foi preenchida com a coleta de dados d…" at bounding box center [674, 334] width 242 height 38
click at [673, 342] on p "﻿ @ [PERSON_NAME] ﻿ A planilha de Enlist foi preenchida com a coleta de dados d…" at bounding box center [674, 334] width 225 height 30
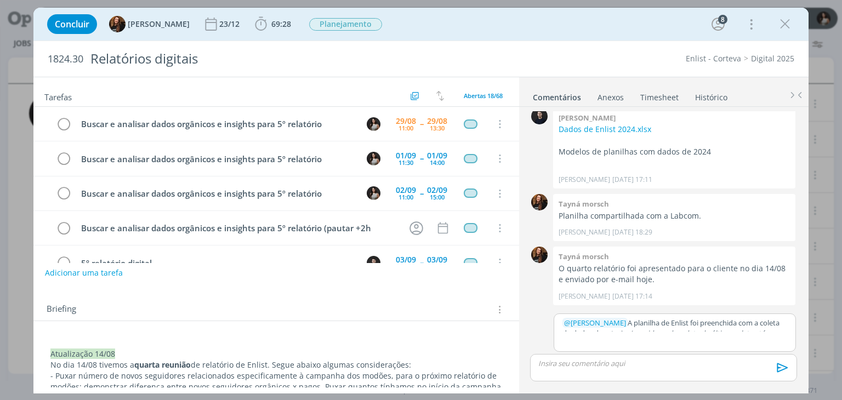
scroll to position [888, 0]
drag, startPoint x: 801, startPoint y: 332, endPoint x: 801, endPoint y: 364, distance: 32.3
click at [801, 364] on div "0 Tayná morsch Link do primeiro relatório de Enlist aqui . PDF salvo aqui . Tay…" at bounding box center [662, 249] width 275 height 284
click at [774, 339] on div "﻿ @ [PERSON_NAME] ﻿ A planilha de Enlist foi preenchida com a coleta de dados d…" at bounding box center [674, 334] width 242 height 38
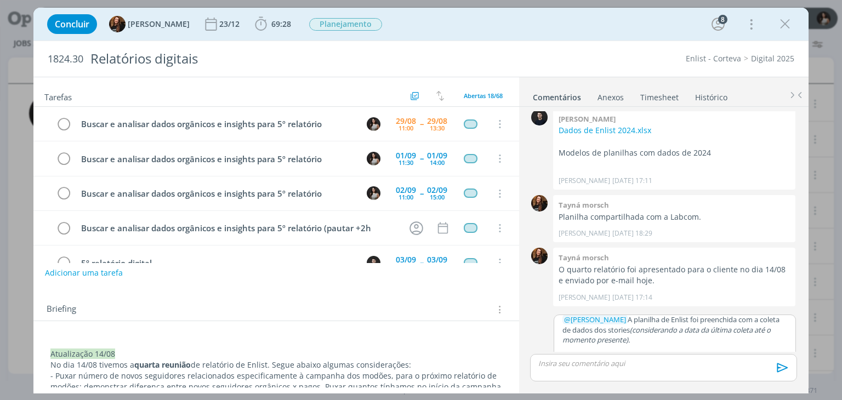
click at [801, 335] on div "0 Tayná morsch Link do primeiro relatório de Enlist aqui . PDF salvo aqui . Tay…" at bounding box center [663, 249] width 289 height 284
drag, startPoint x: 801, startPoint y: 335, endPoint x: 801, endPoint y: 351, distance: 15.3
click at [801, 351] on div "0 Tayná morsch Link do primeiro relatório de Enlist aqui . PDF salvo aqui . Tay…" at bounding box center [663, 249] width 289 height 284
click at [796, 353] on div "🙂 Ctrl + ENTER para enviar" at bounding box center [662, 371] width 275 height 39
click at [791, 351] on div "﻿ @ [PERSON_NAME] ﻿ A planilha de Enlist foi preenchida com a coleta de dados d…" at bounding box center [662, 331] width 275 height 44
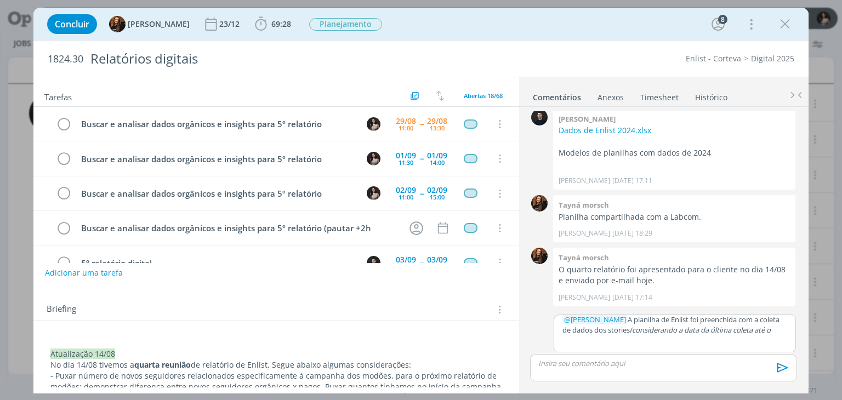
click at [781, 343] on div "﻿ @ [PERSON_NAME] ﻿ A planilha de Enlist foi preenchida com a coleta de dados d…" at bounding box center [674, 334] width 242 height 38
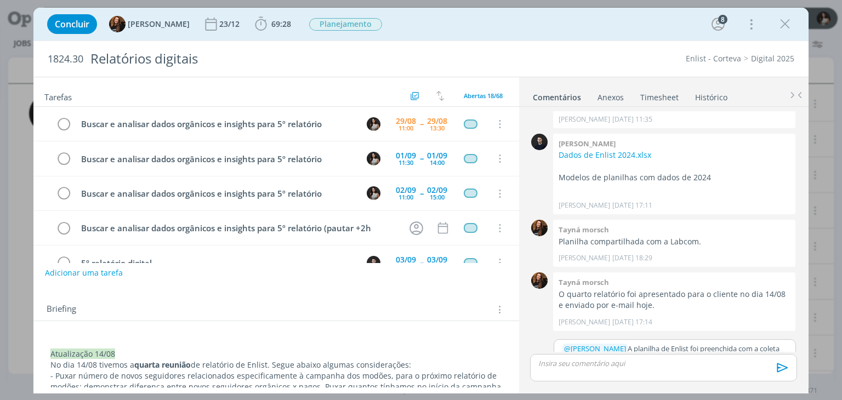
click at [799, 324] on div "0 Tayná morsch Link do primeiro relatório de Enlist aqui . PDF salvo aqui . Tay…" at bounding box center [663, 249] width 289 height 284
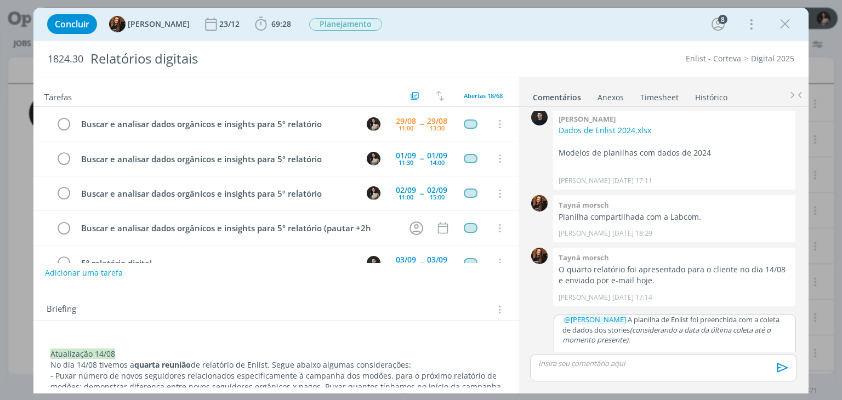
scroll to position [0, 0]
drag, startPoint x: 651, startPoint y: 340, endPoint x: 556, endPoint y: 318, distance: 97.7
click at [556, 318] on div "﻿ @ [PERSON_NAME] ﻿ A planilha de Enlist foi preenchida com a coleta de dados d…" at bounding box center [674, 337] width 241 height 44
copy p "﻿ @ [PERSON_NAME] ﻿ A planilha de Enlist foi preenchida com a coleta de dados d…"
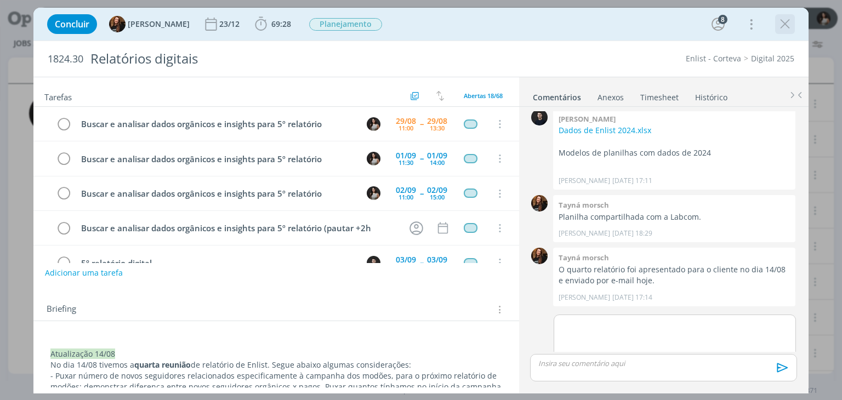
click at [780, 33] on div "dialog" at bounding box center [785, 24] width 20 height 20
click at [782, 27] on icon "dialog" at bounding box center [784, 24] width 16 height 16
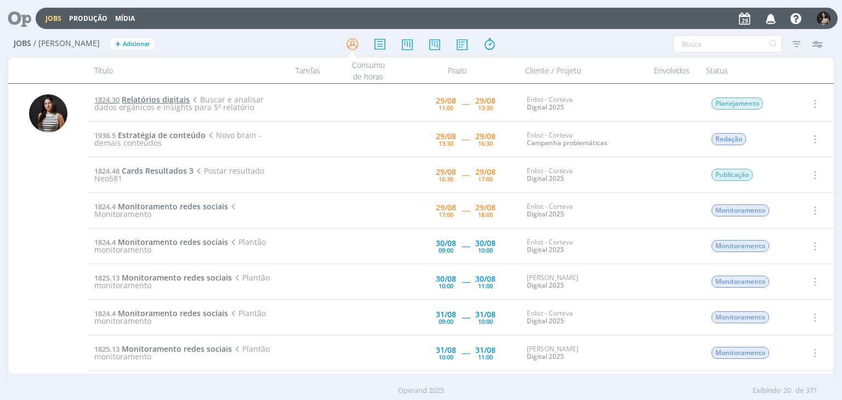
click at [169, 97] on span "Relatórios digitais" at bounding box center [156, 99] width 68 height 10
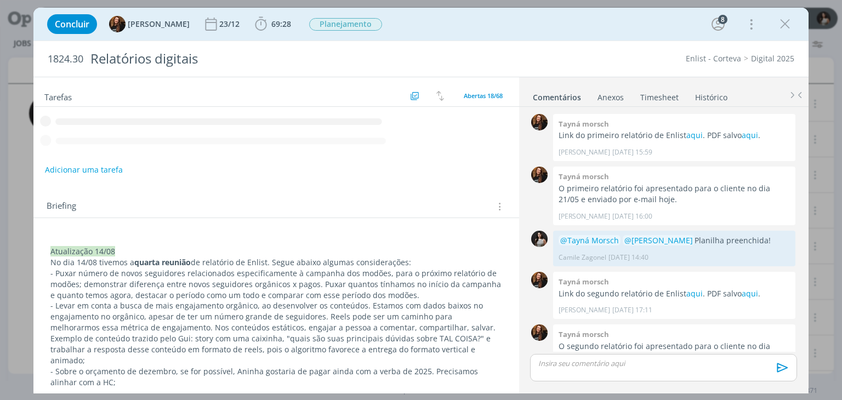
scroll to position [931, 0]
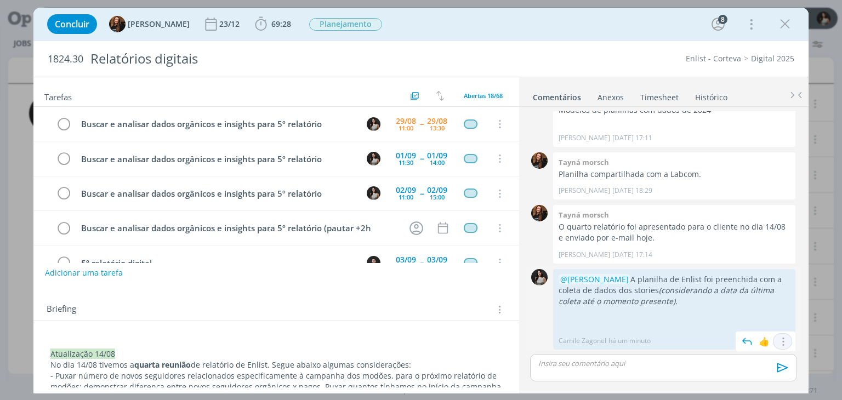
click at [780, 344] on icon "dialog" at bounding box center [782, 341] width 12 height 10
click at [752, 327] on link "Excluir" at bounding box center [745, 327] width 87 height 18
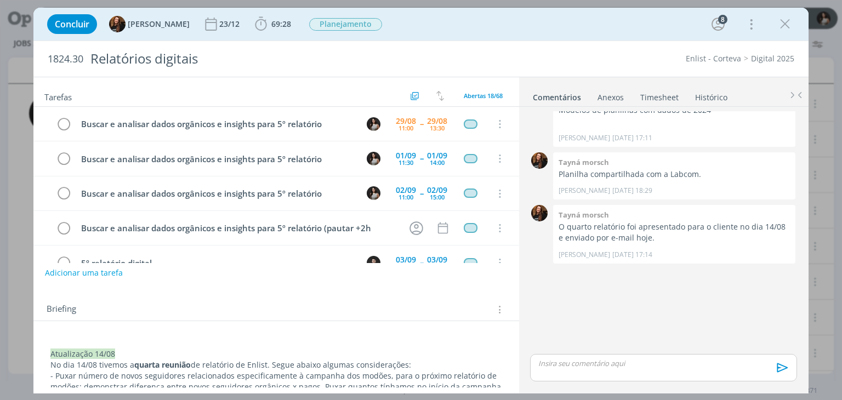
scroll to position [893, 0]
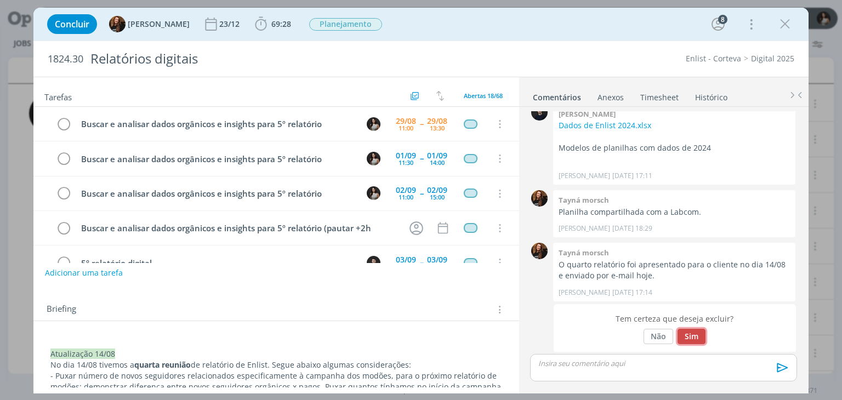
click at [691, 335] on button "Sim" at bounding box center [691, 336] width 28 height 15
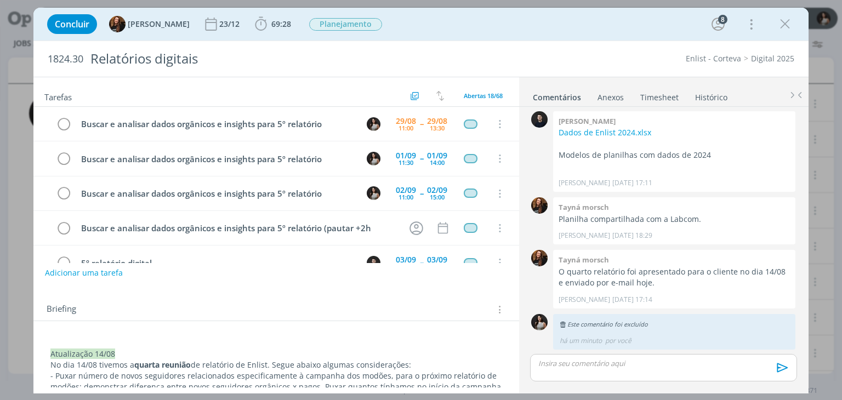
scroll to position [885, 0]
click at [639, 369] on div "dialog" at bounding box center [663, 367] width 266 height 27
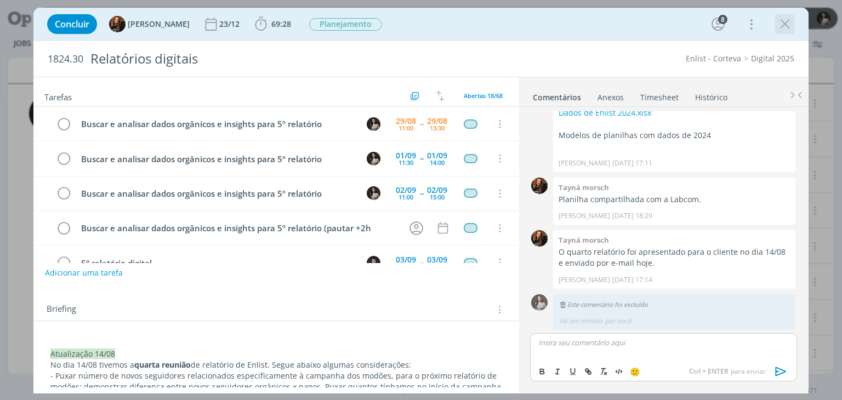
click at [789, 32] on div "dialog" at bounding box center [785, 24] width 20 height 20
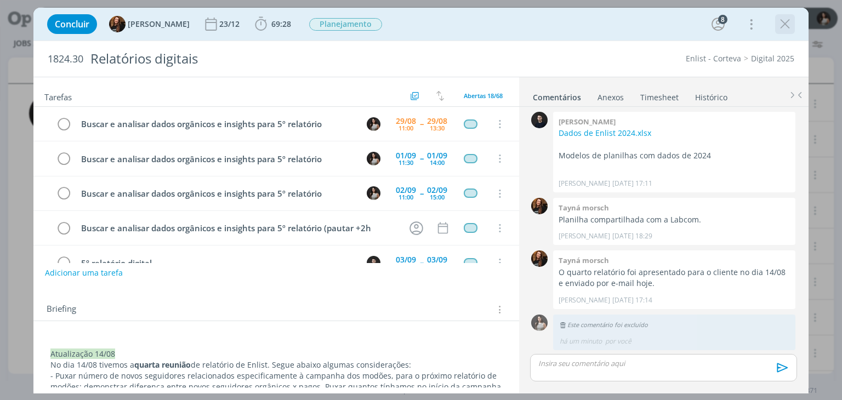
click at [782, 31] on icon "dialog" at bounding box center [784, 24] width 16 height 16
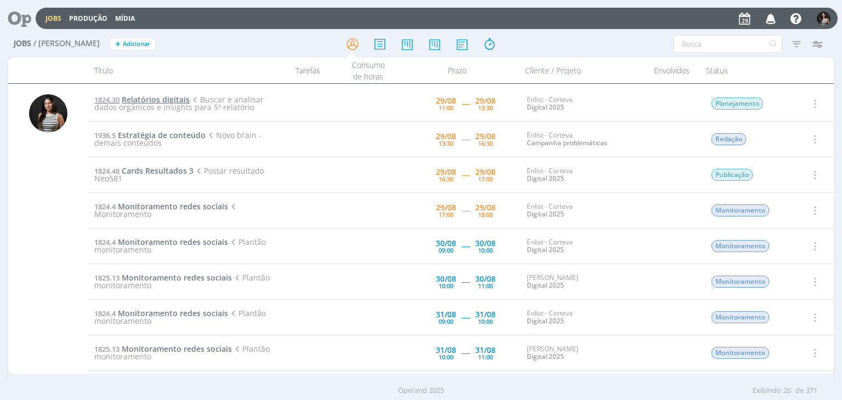
click at [178, 98] on span "Relatórios digitais" at bounding box center [156, 99] width 68 height 10
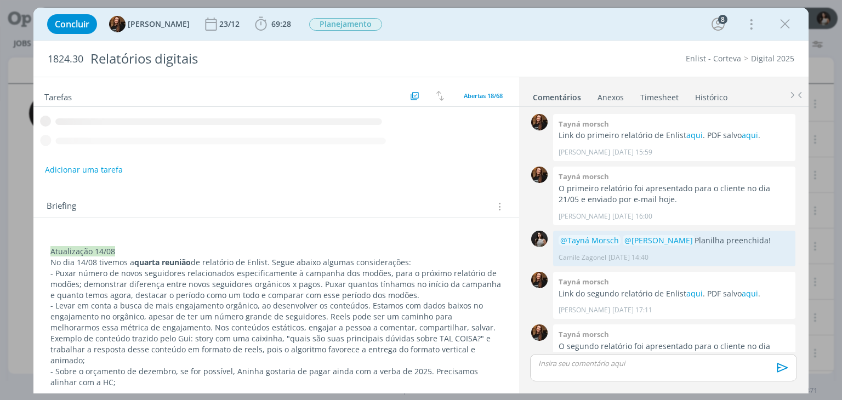
scroll to position [885, 0]
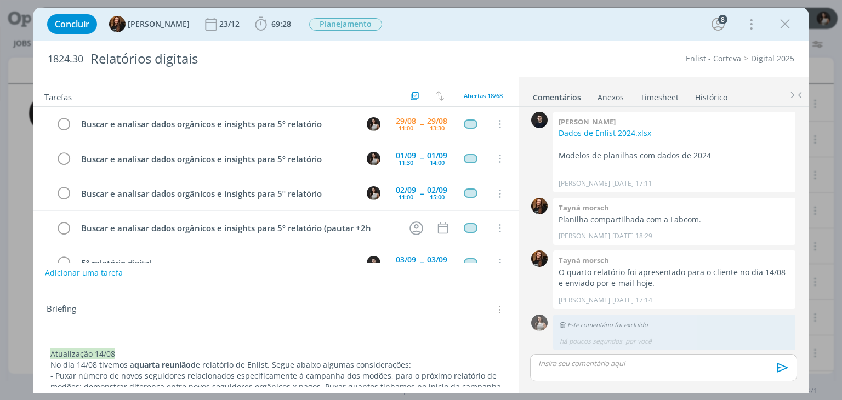
click at [625, 364] on p "dialog" at bounding box center [663, 363] width 249 height 10
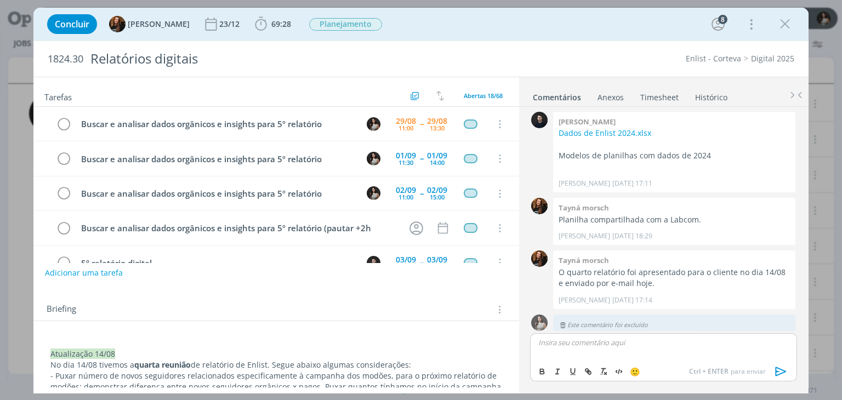
scroll to position [906, 0]
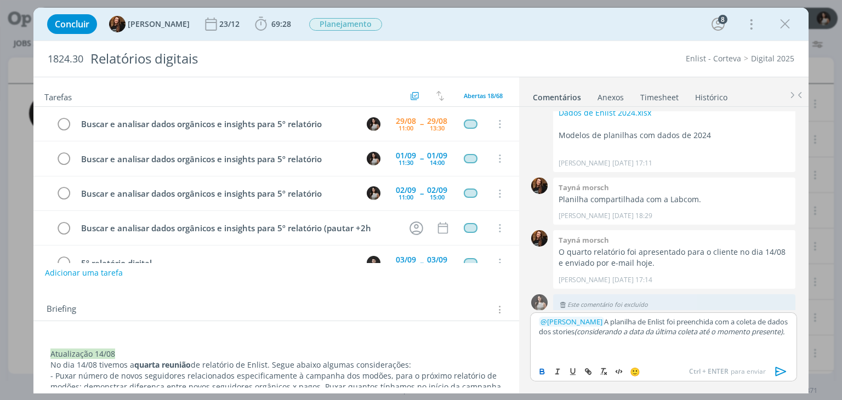
click at [546, 369] on icon "dialog" at bounding box center [542, 371] width 9 height 9
click at [632, 373] on span "🙂" at bounding box center [635, 371] width 10 height 11
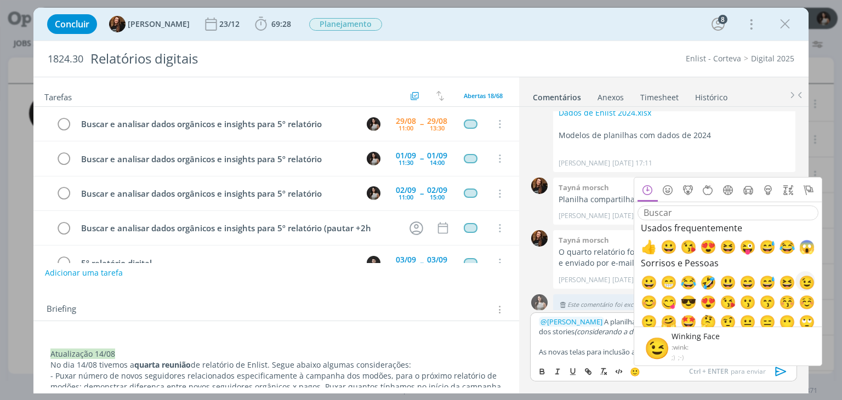
click at [807, 282] on span "😉" at bounding box center [804, 281] width 13 height 13
click at [610, 340] on p "dialog" at bounding box center [663, 342] width 249 height 10
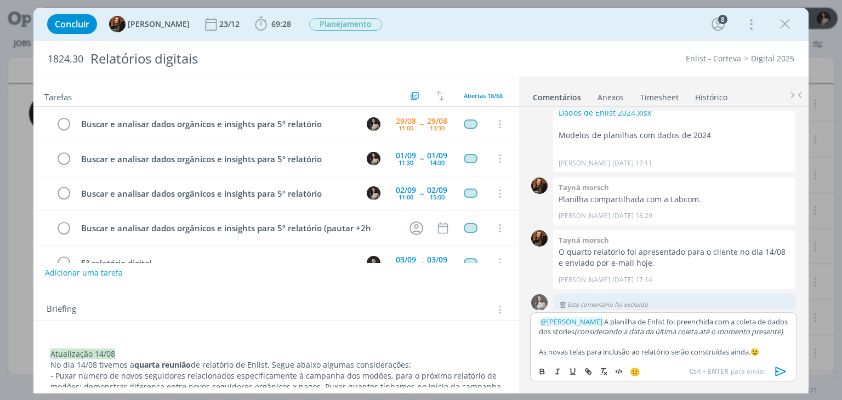
click at [781, 371] on icon "dialog" at bounding box center [781, 371] width 16 height 16
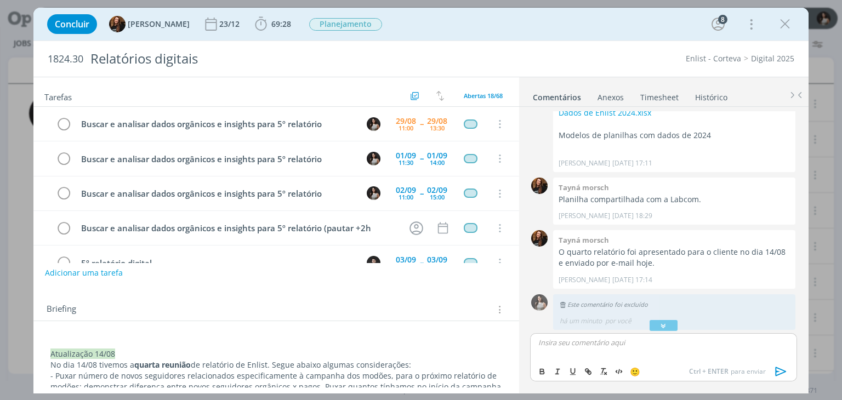
scroll to position [1003, 0]
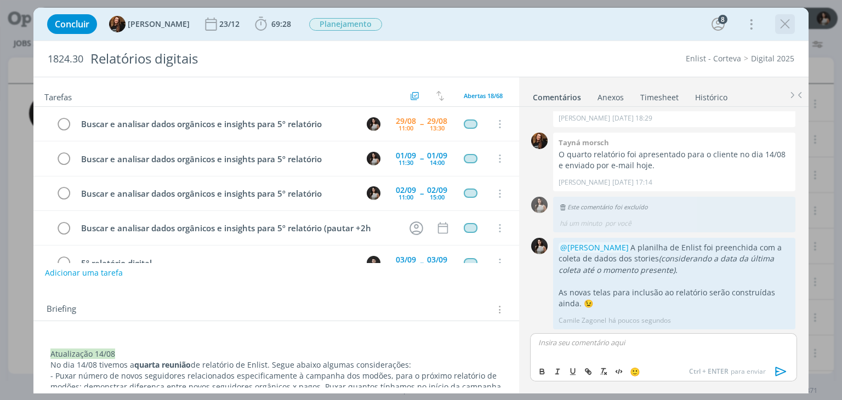
click at [782, 27] on icon "dialog" at bounding box center [784, 24] width 16 height 16
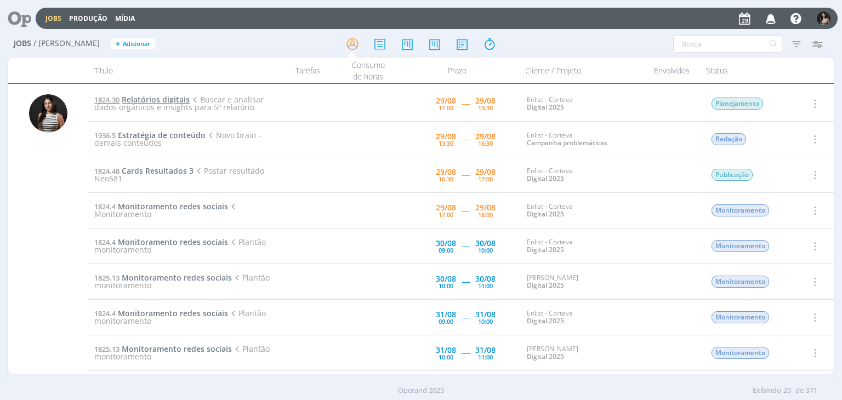
click at [156, 100] on span "Relatórios digitais" at bounding box center [156, 99] width 68 height 10
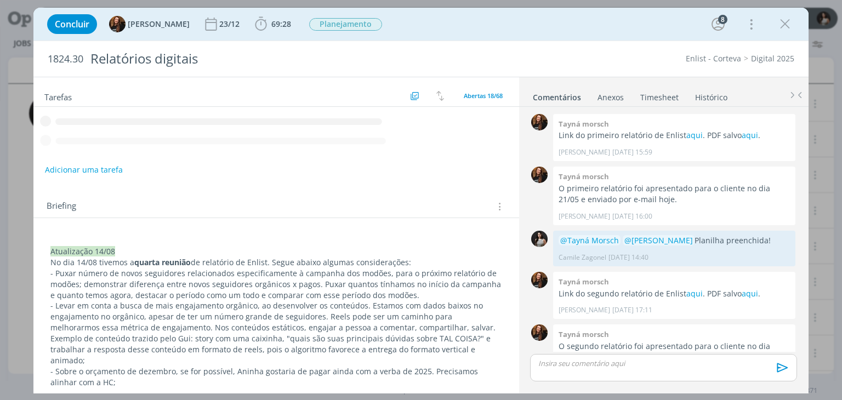
scroll to position [982, 0]
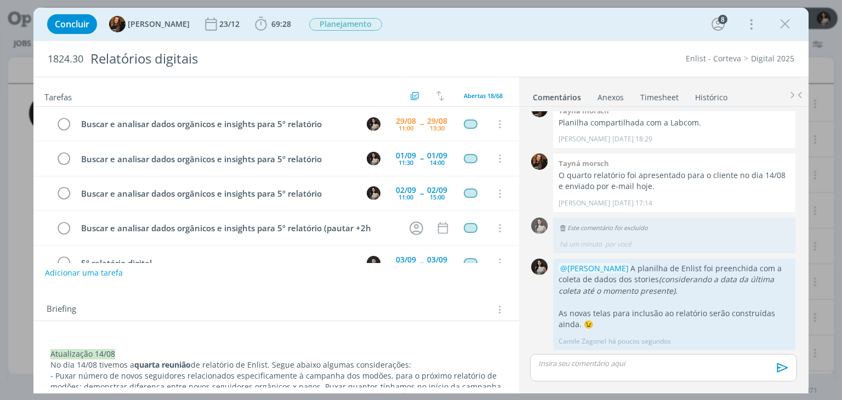
click at [665, 101] on link "Timesheet" at bounding box center [658, 95] width 39 height 16
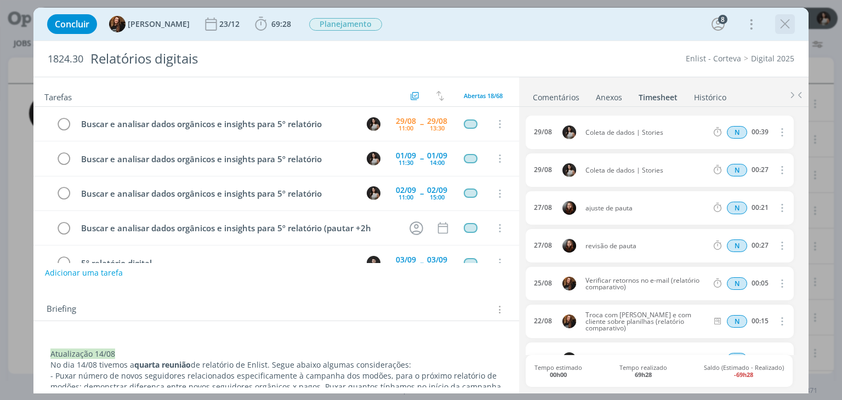
click at [787, 22] on icon "dialog" at bounding box center [784, 24] width 16 height 16
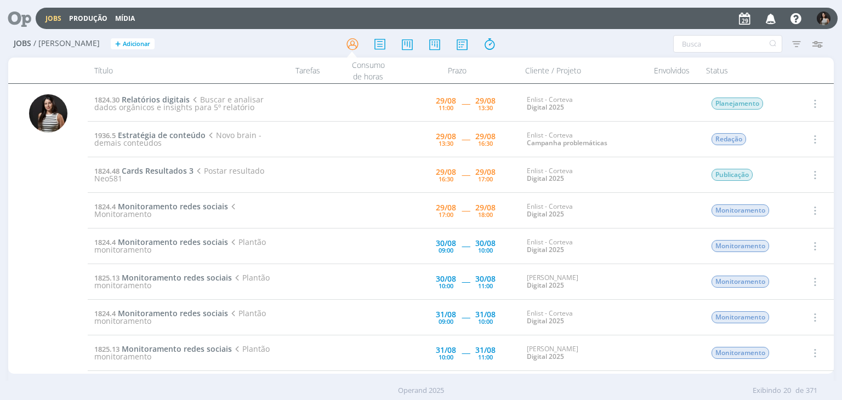
click at [813, 101] on icon "button" at bounding box center [814, 103] width 12 height 13
click at [792, 139] on link "Concluir" at bounding box center [783, 140] width 87 height 18
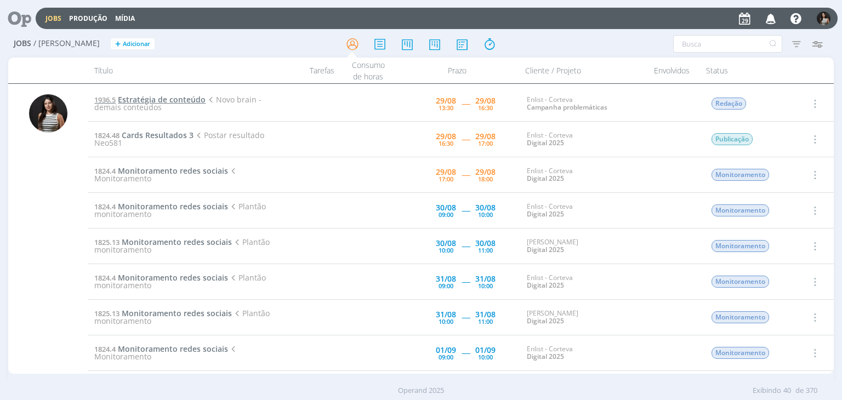
click at [174, 99] on span "Estratégia de conteúdo" at bounding box center [162, 99] width 88 height 10
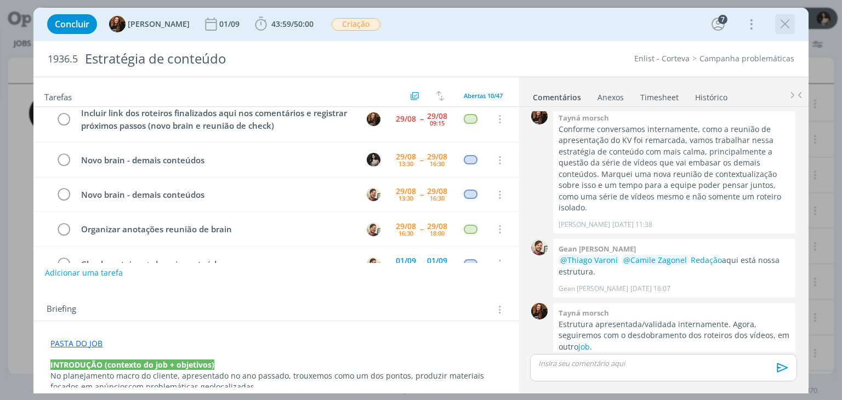
click at [787, 27] on icon "dialog" at bounding box center [784, 24] width 16 height 16
